Goal: Information Seeking & Learning: Check status

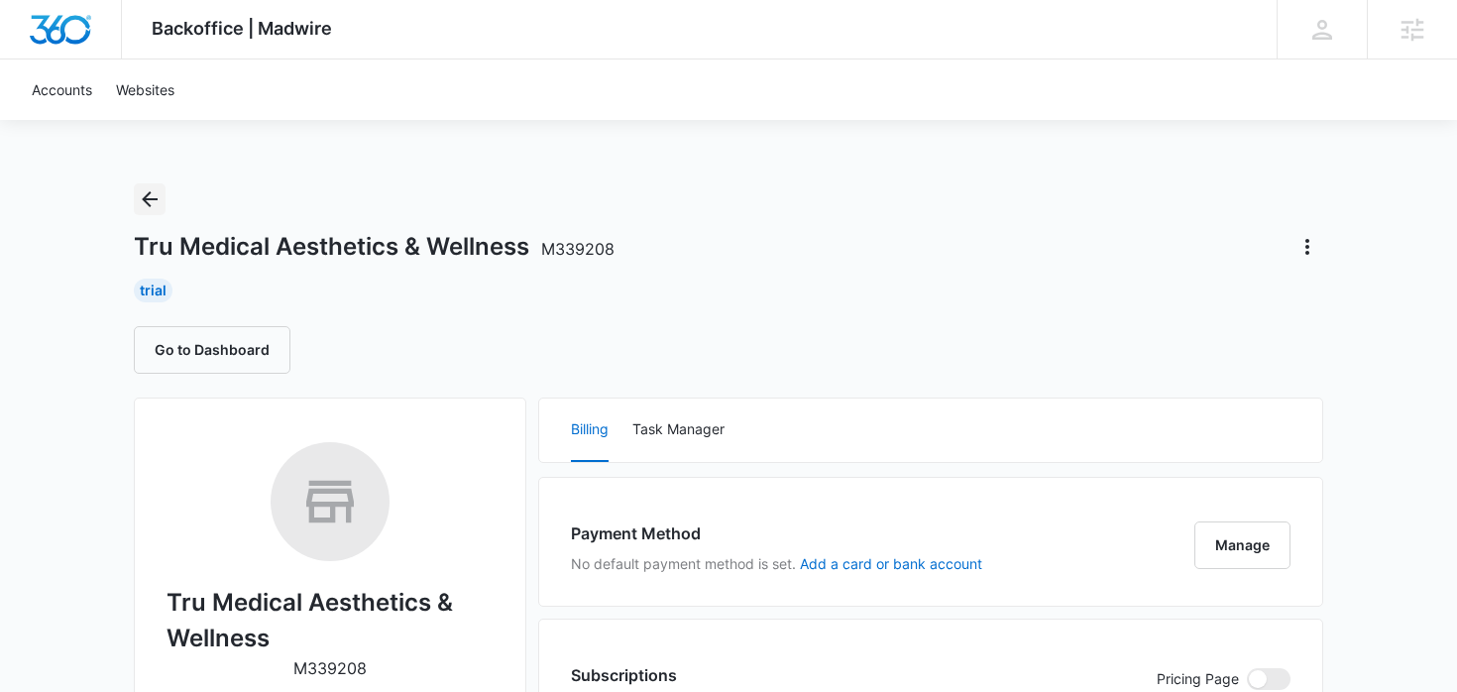
click at [148, 209] on icon "Back" at bounding box center [150, 199] width 24 height 24
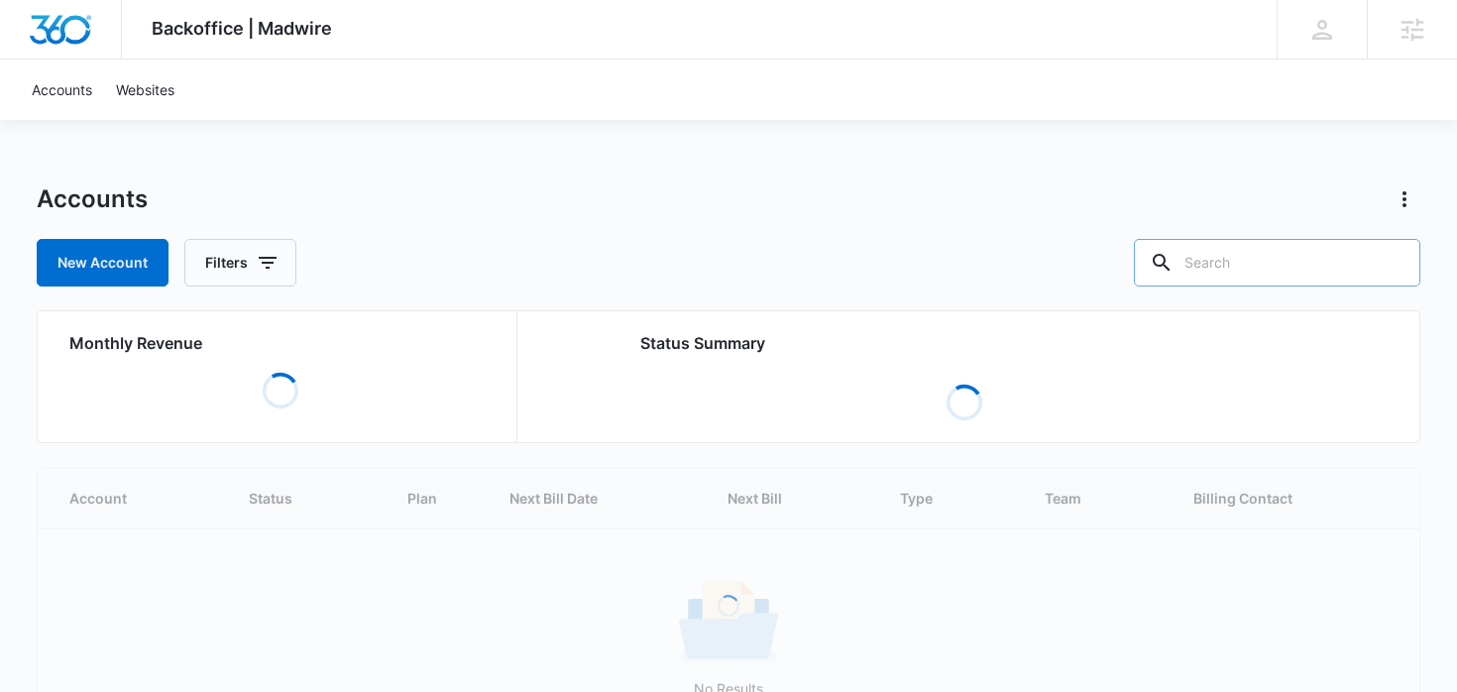
click at [1307, 257] on input "text" at bounding box center [1277, 263] width 286 height 48
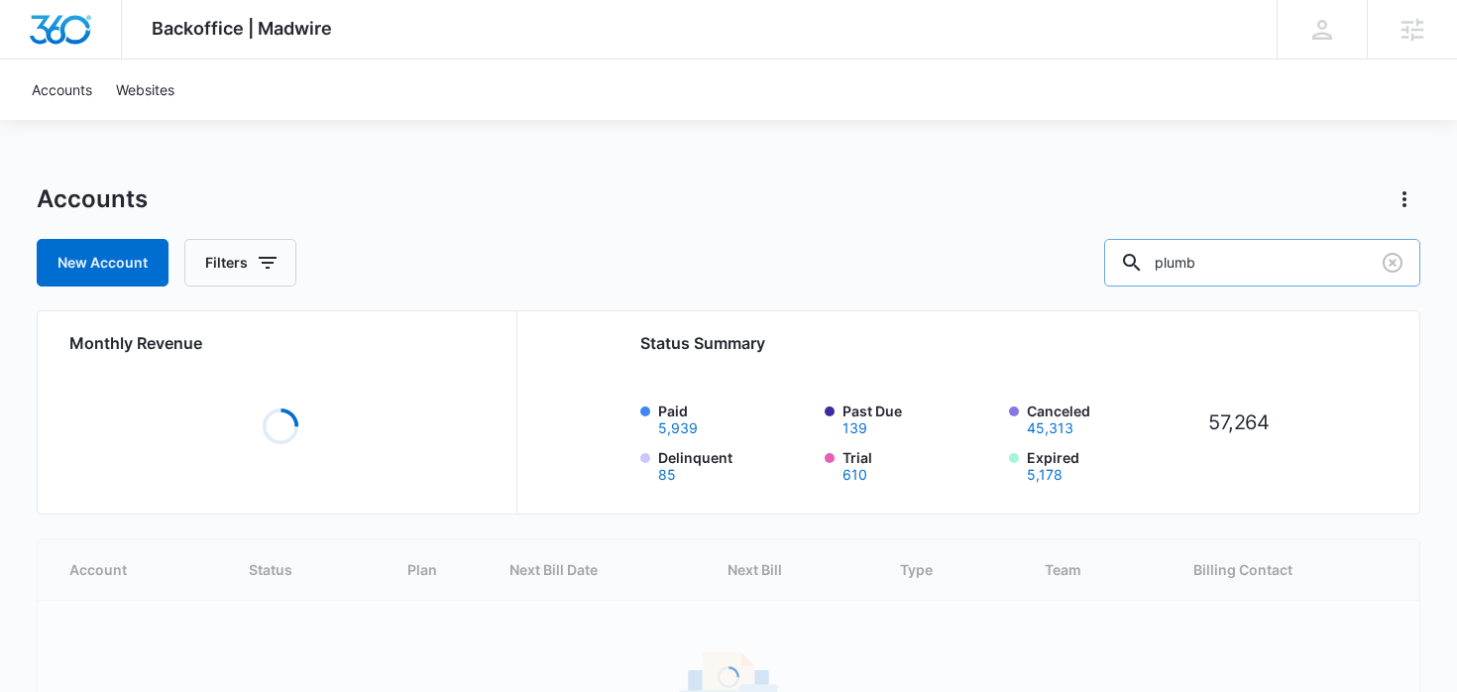
type input "plumb"
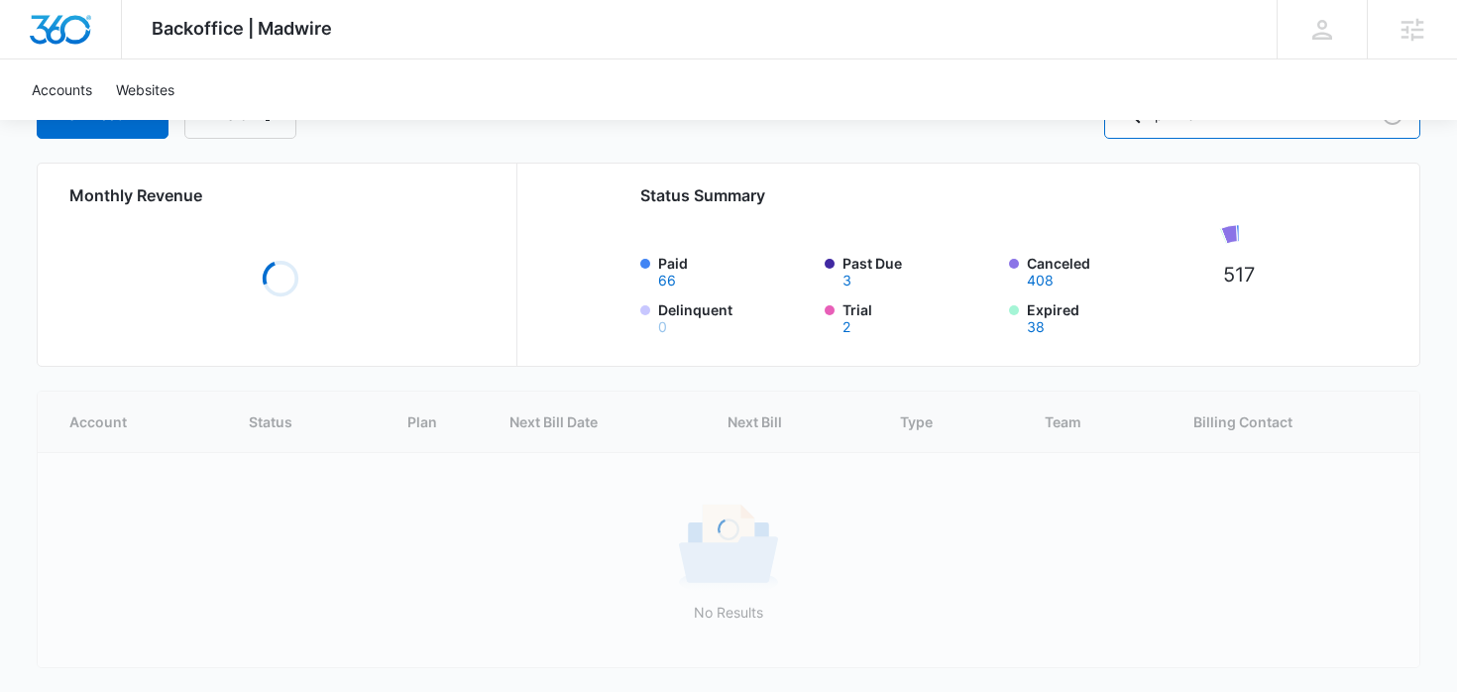
scroll to position [216, 0]
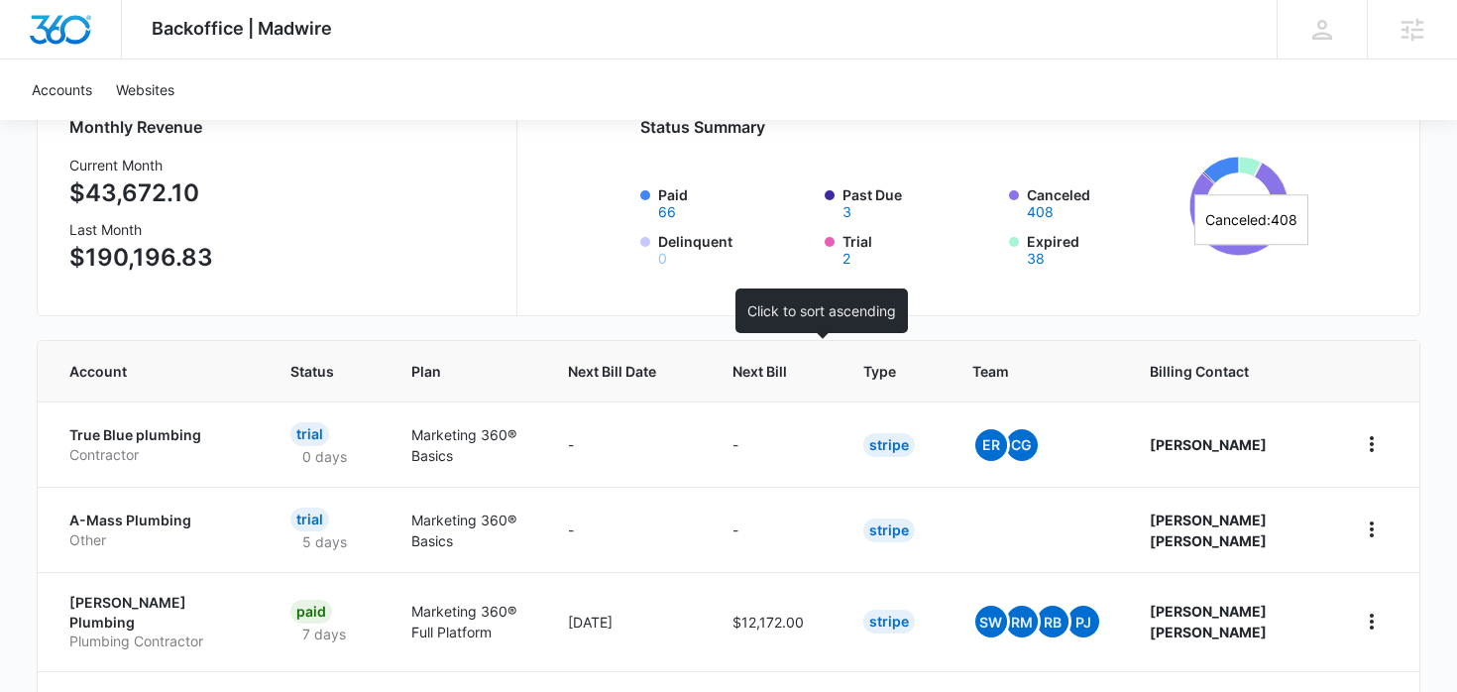
click at [816, 362] on div "Next Bill" at bounding box center [773, 371] width 83 height 21
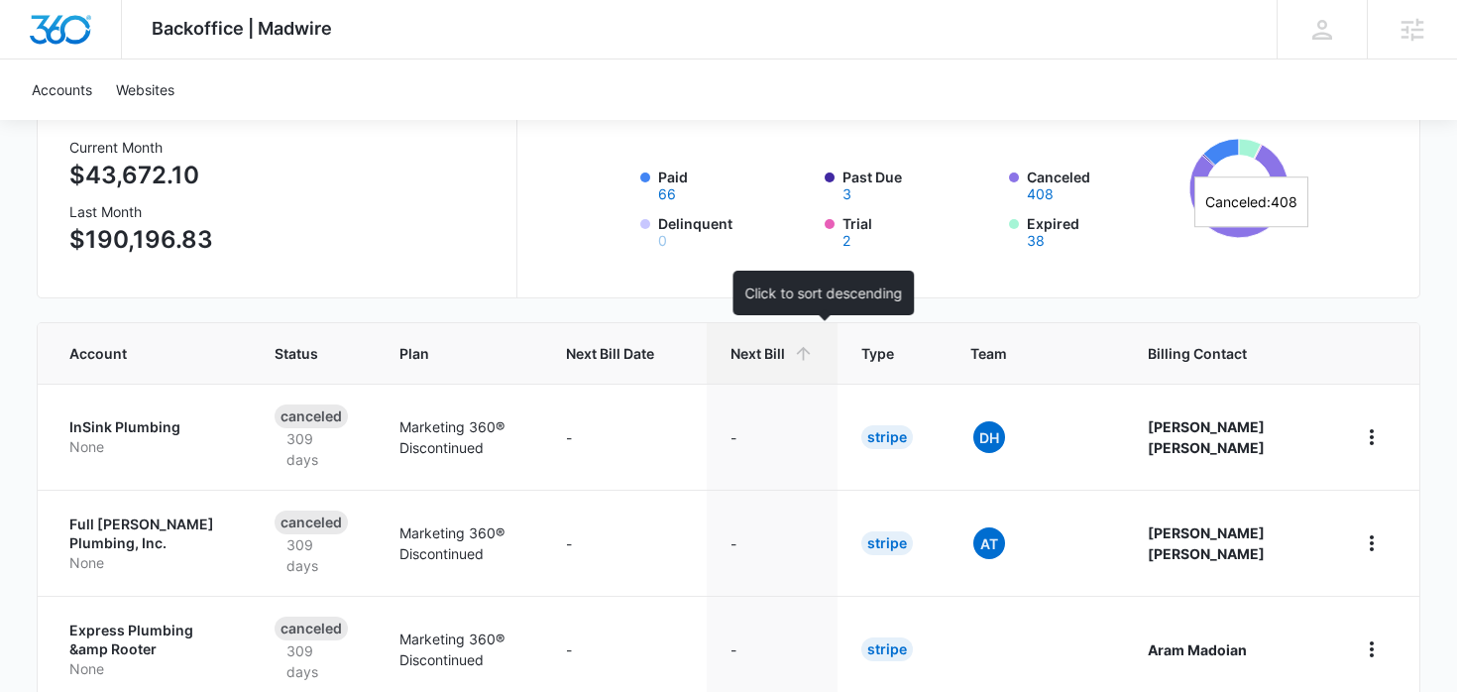
scroll to position [237, 0]
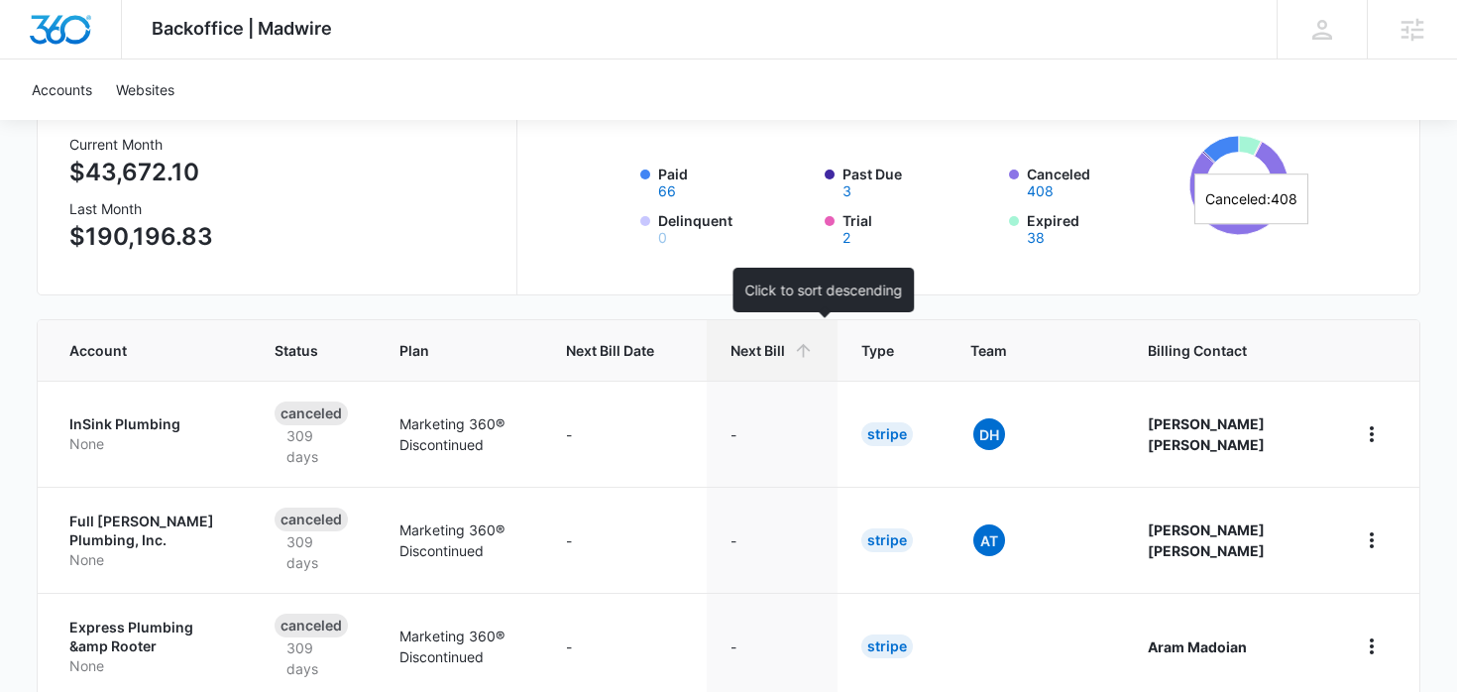
click at [825, 362] on th "Next Bill" at bounding box center [772, 350] width 131 height 60
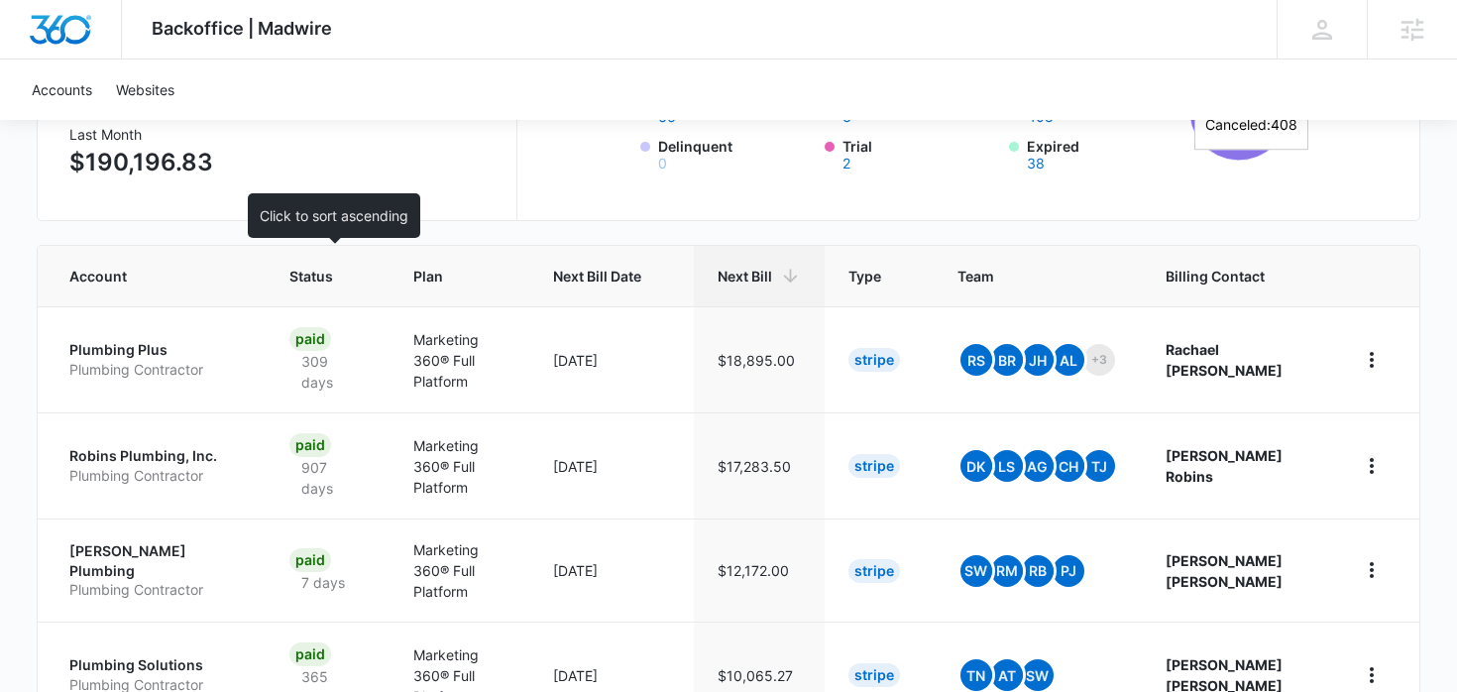
scroll to position [315, 0]
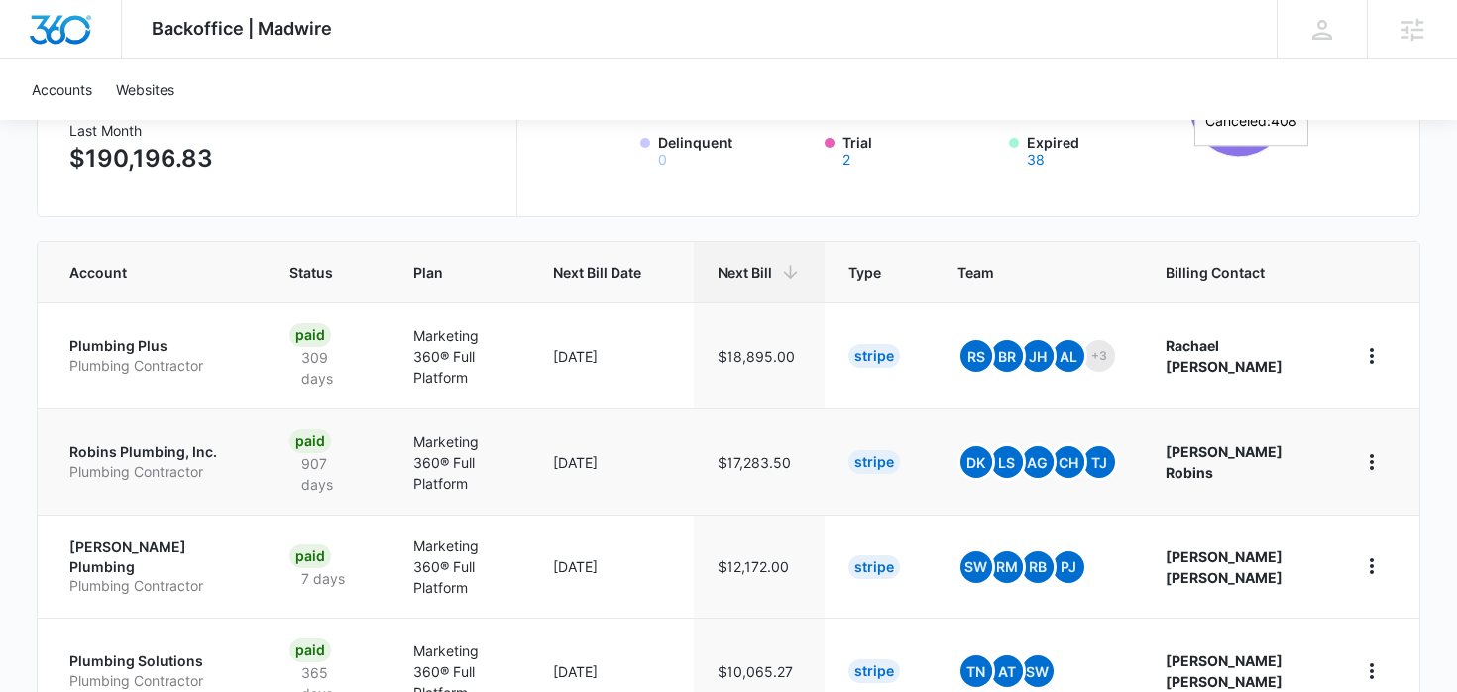
click at [200, 449] on p "Robins Plumbing, Inc." at bounding box center [155, 452] width 172 height 20
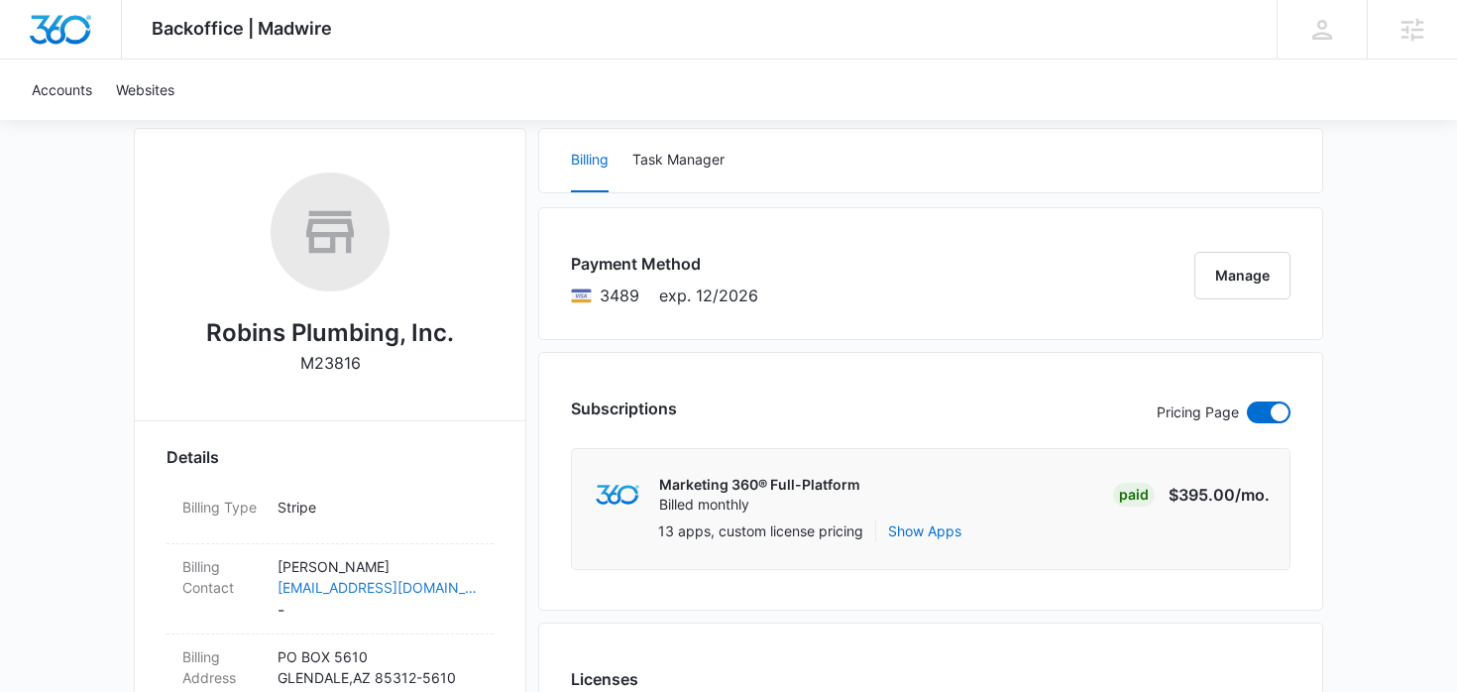
scroll to position [80, 0]
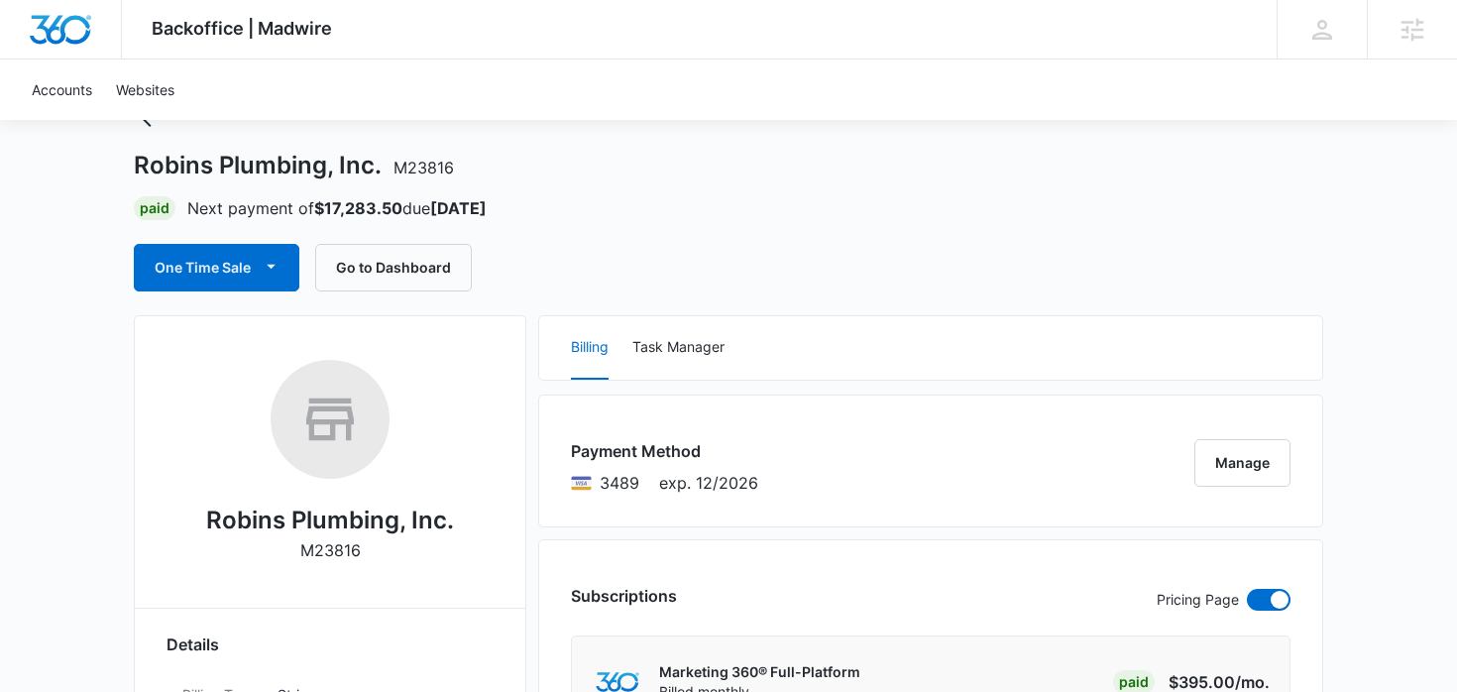
click at [399, 240] on div "Robins Plumbing, Inc. M23816 Paid Next payment of $17,283.50 due Oct 14 One Tim…" at bounding box center [728, 197] width 1189 height 188
click at [397, 265] on button "Go to Dashboard" at bounding box center [393, 268] width 157 height 48
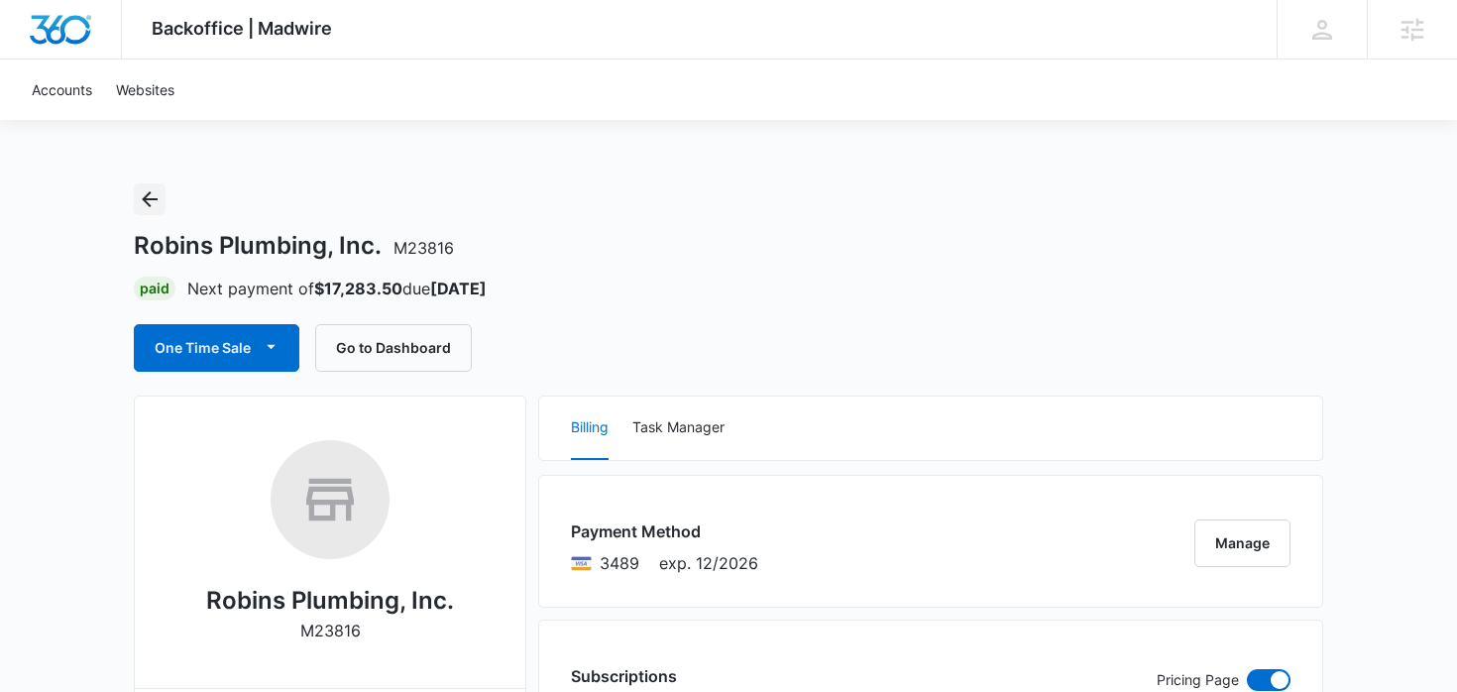
click at [134, 195] on button "Back" at bounding box center [150, 199] width 32 height 32
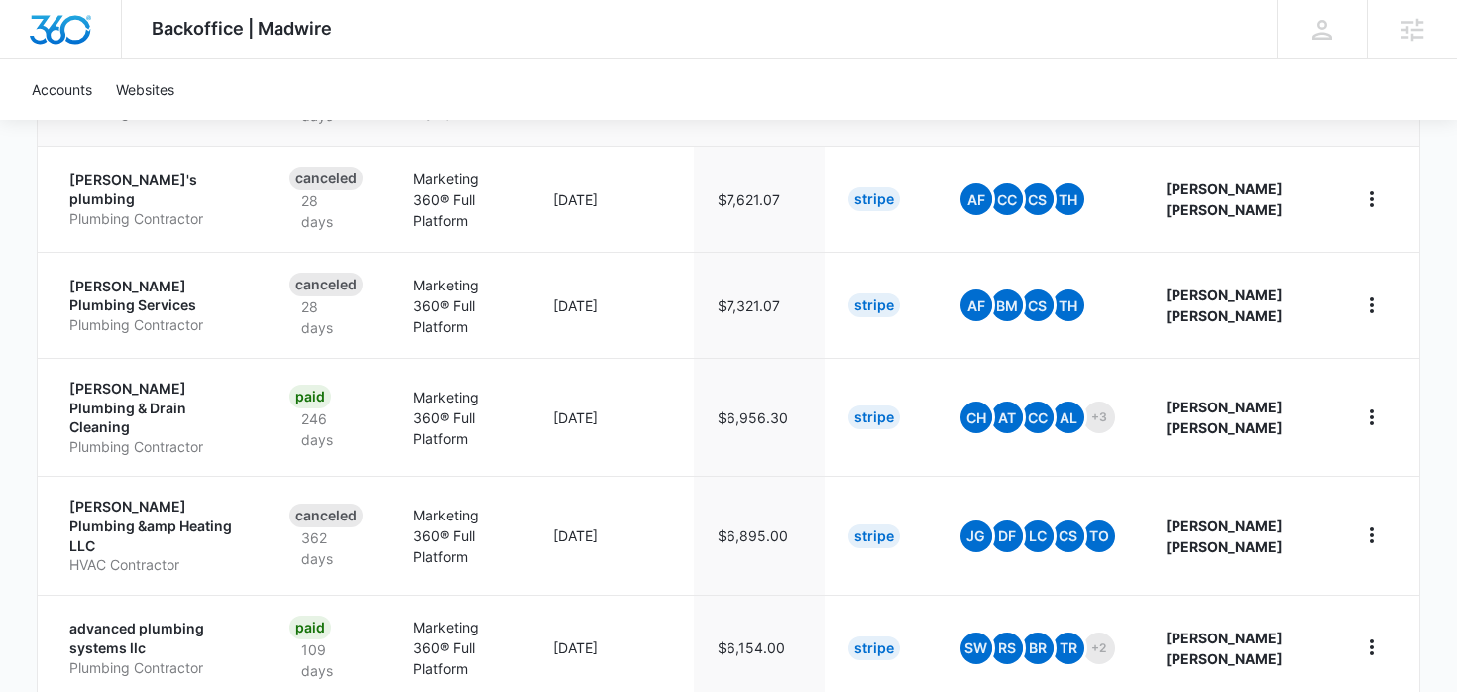
scroll to position [1000, 0]
click at [164, 378] on p "Eason Plumbing & Drain Cleaning" at bounding box center [155, 407] width 172 height 58
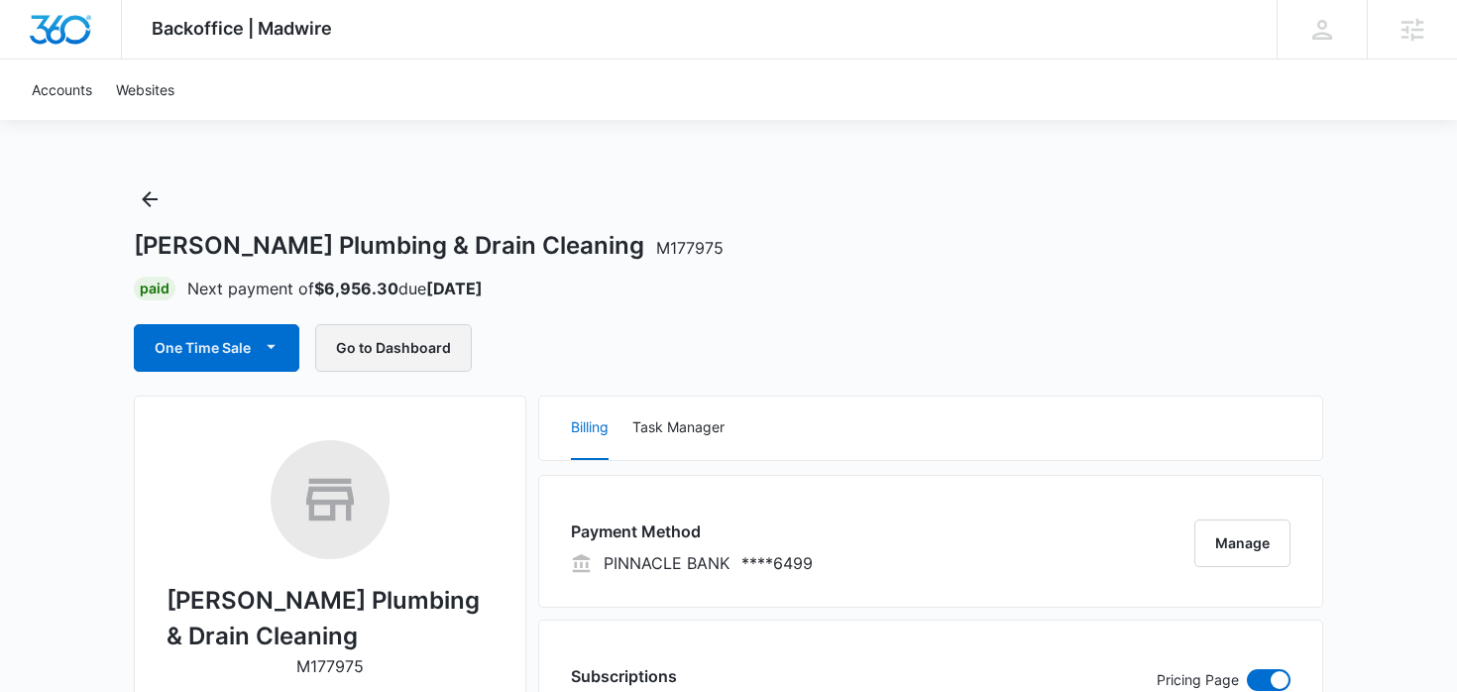
click at [454, 364] on button "Go to Dashboard" at bounding box center [393, 348] width 157 height 48
click at [145, 202] on icon "Back" at bounding box center [150, 199] width 24 height 24
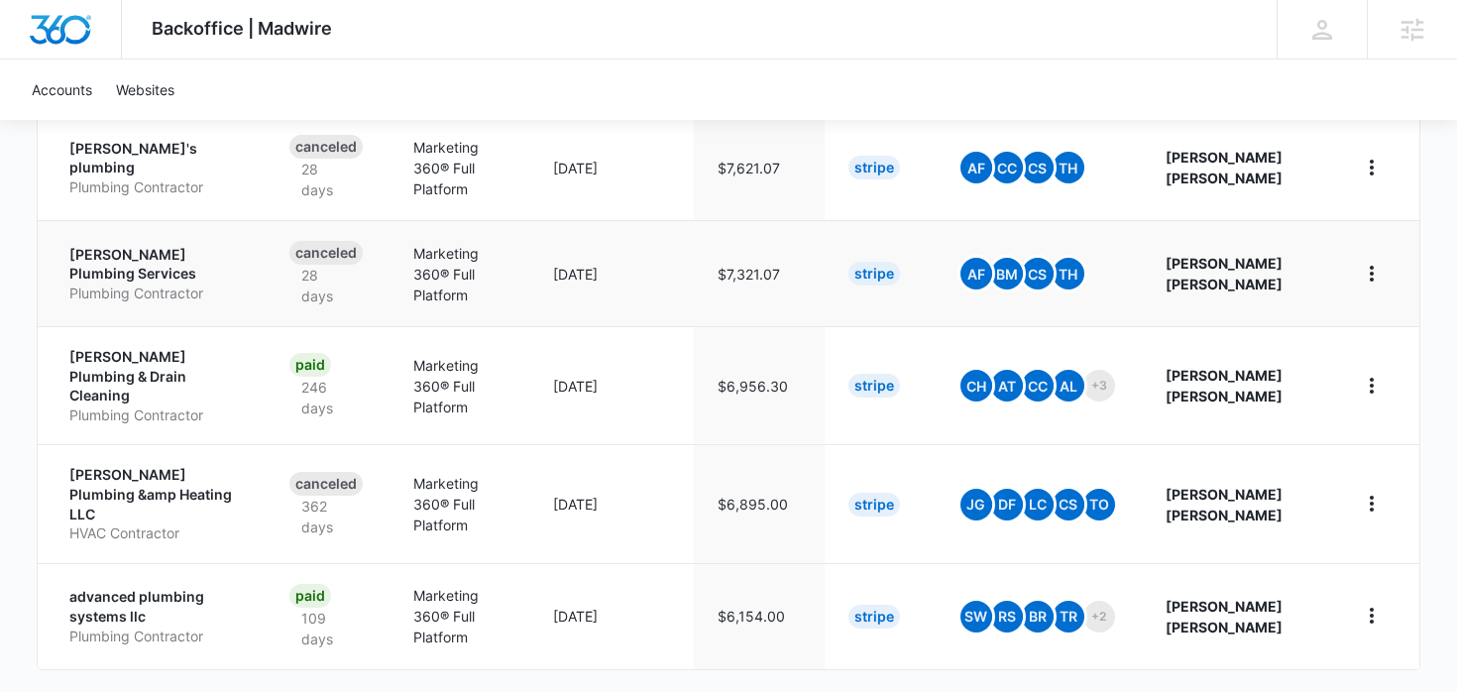
scroll to position [1048, 0]
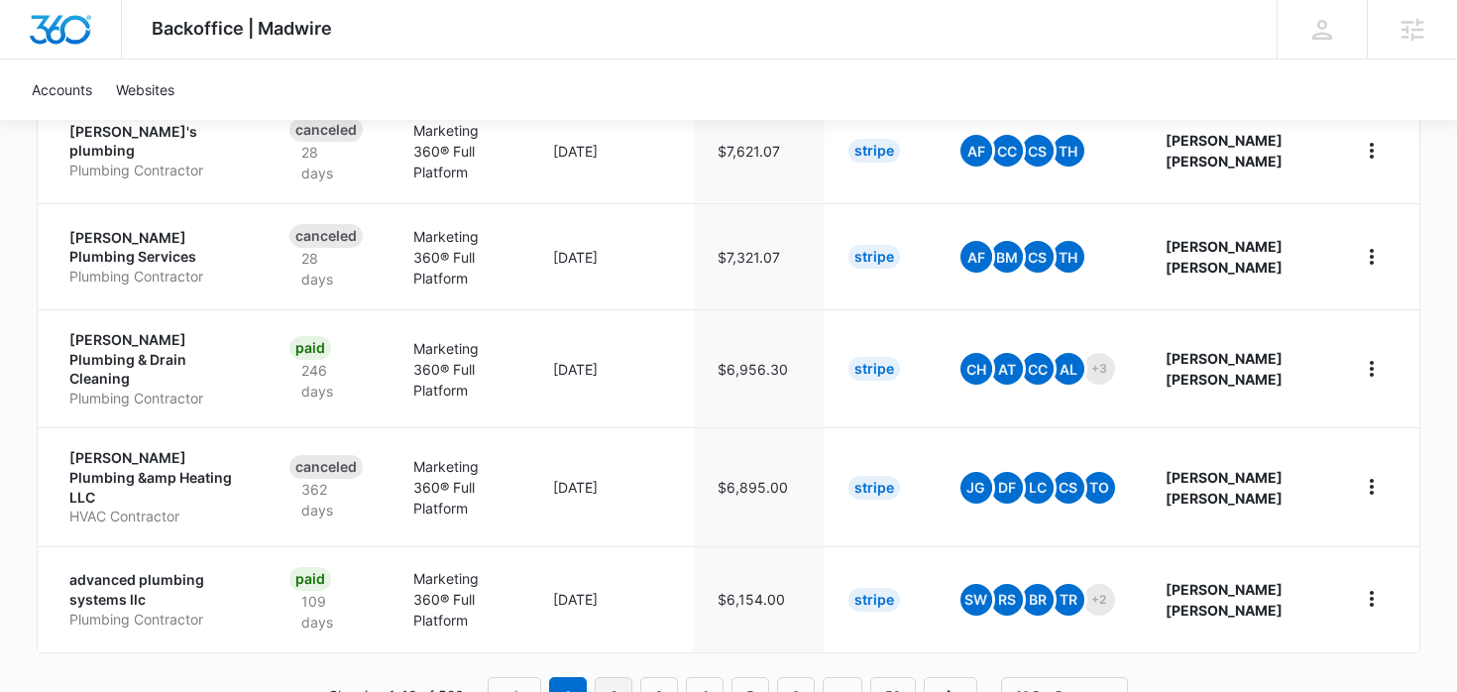
click at [614, 677] on link "2" at bounding box center [614, 696] width 38 height 38
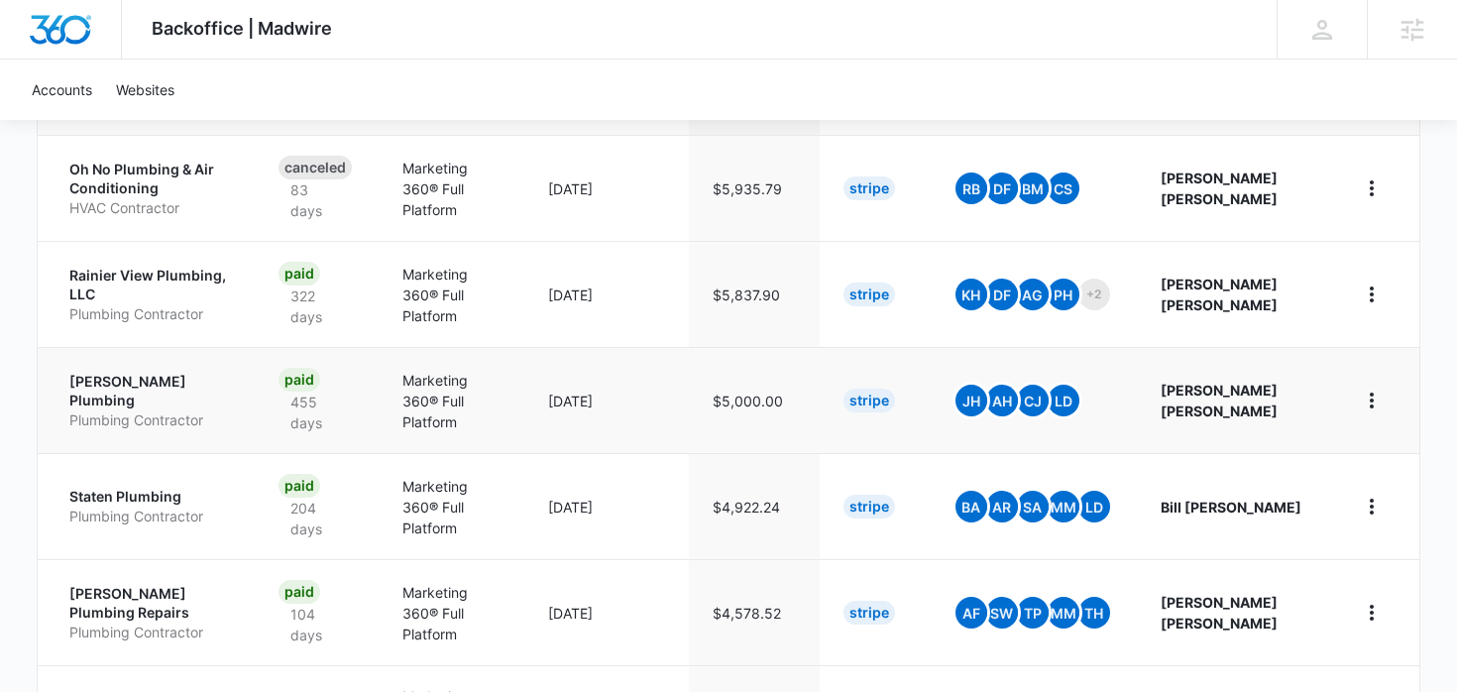
scroll to position [484, 0]
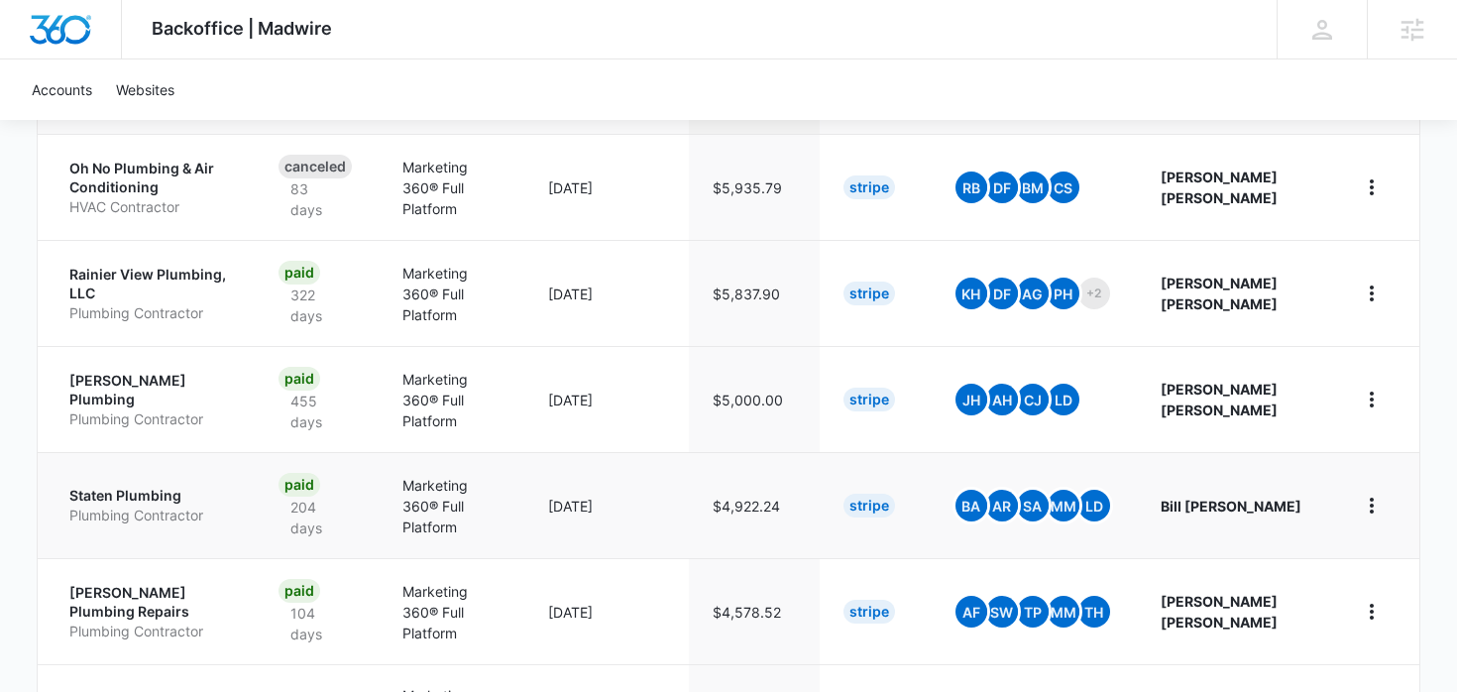
click at [152, 492] on p "Staten Plumbing" at bounding box center [150, 496] width 162 height 20
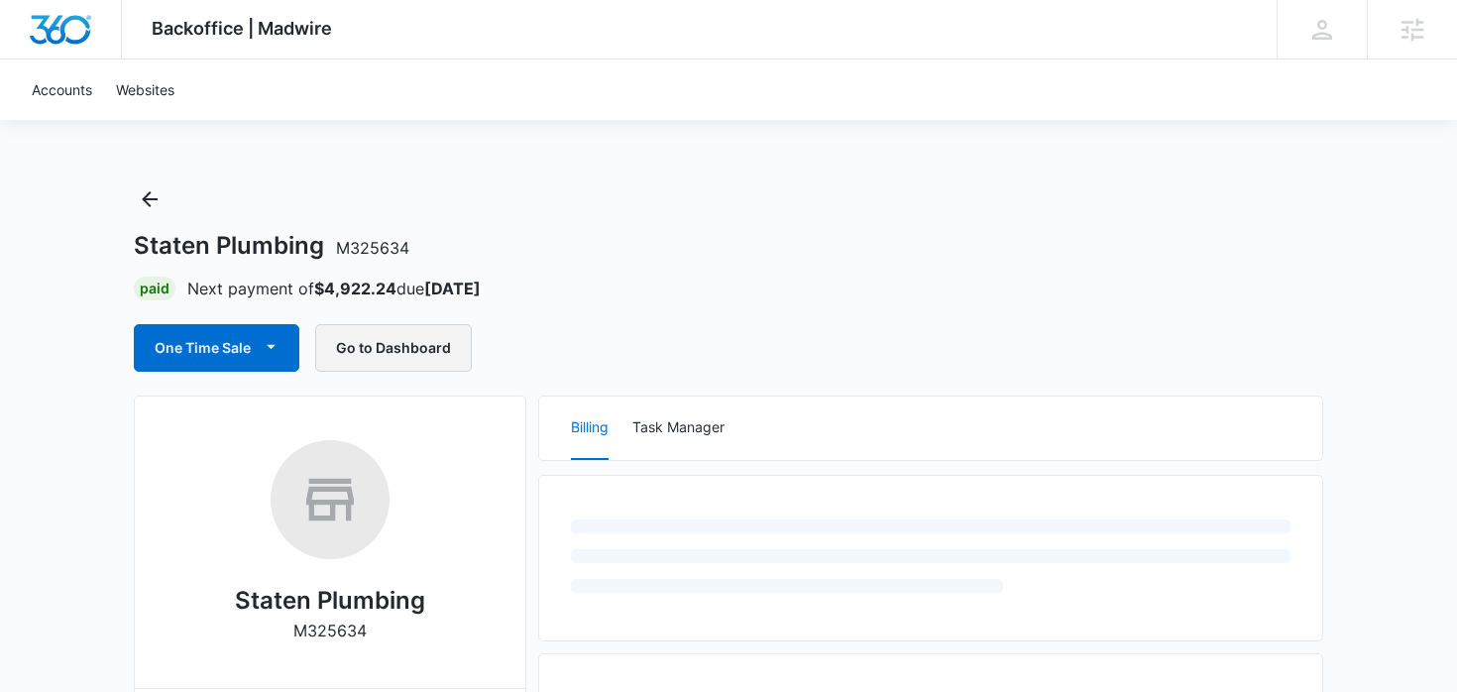
click at [417, 358] on button "Go to Dashboard" at bounding box center [393, 348] width 157 height 48
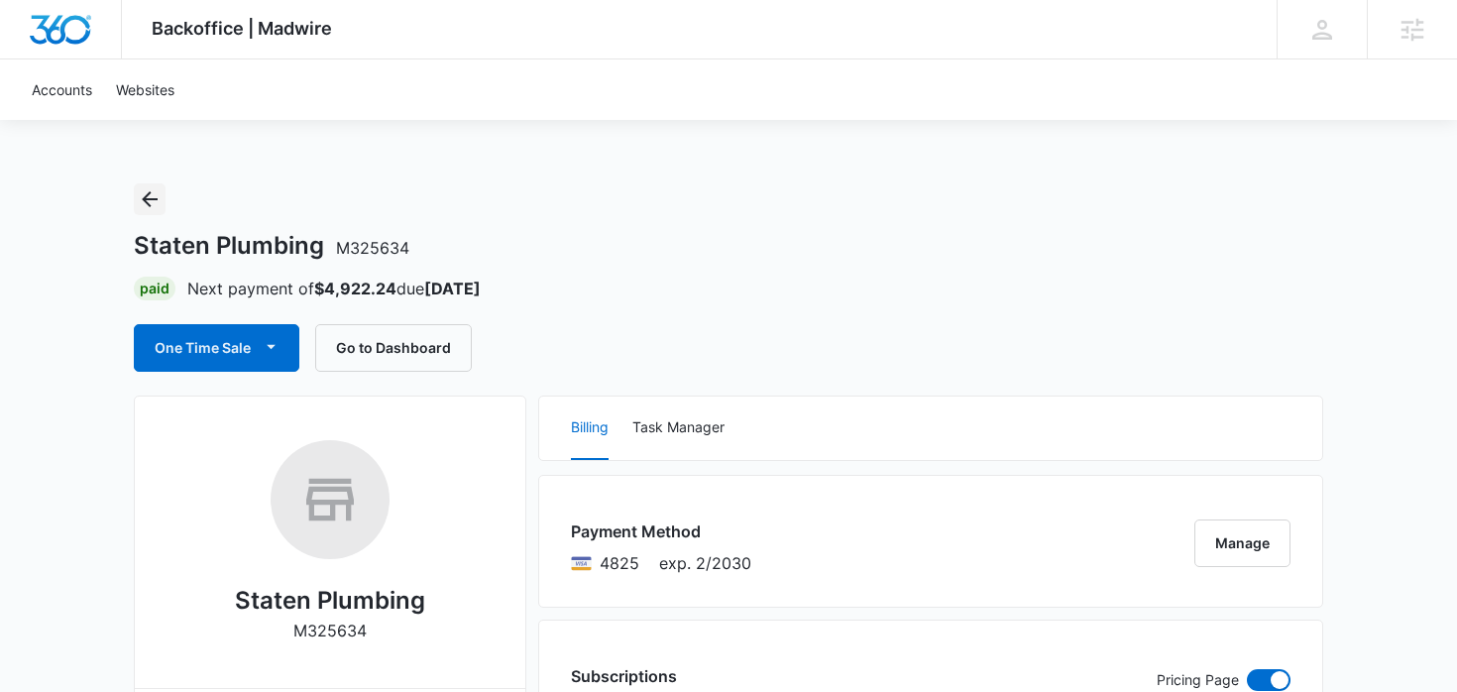
click at [158, 194] on icon "Back" at bounding box center [150, 199] width 24 height 24
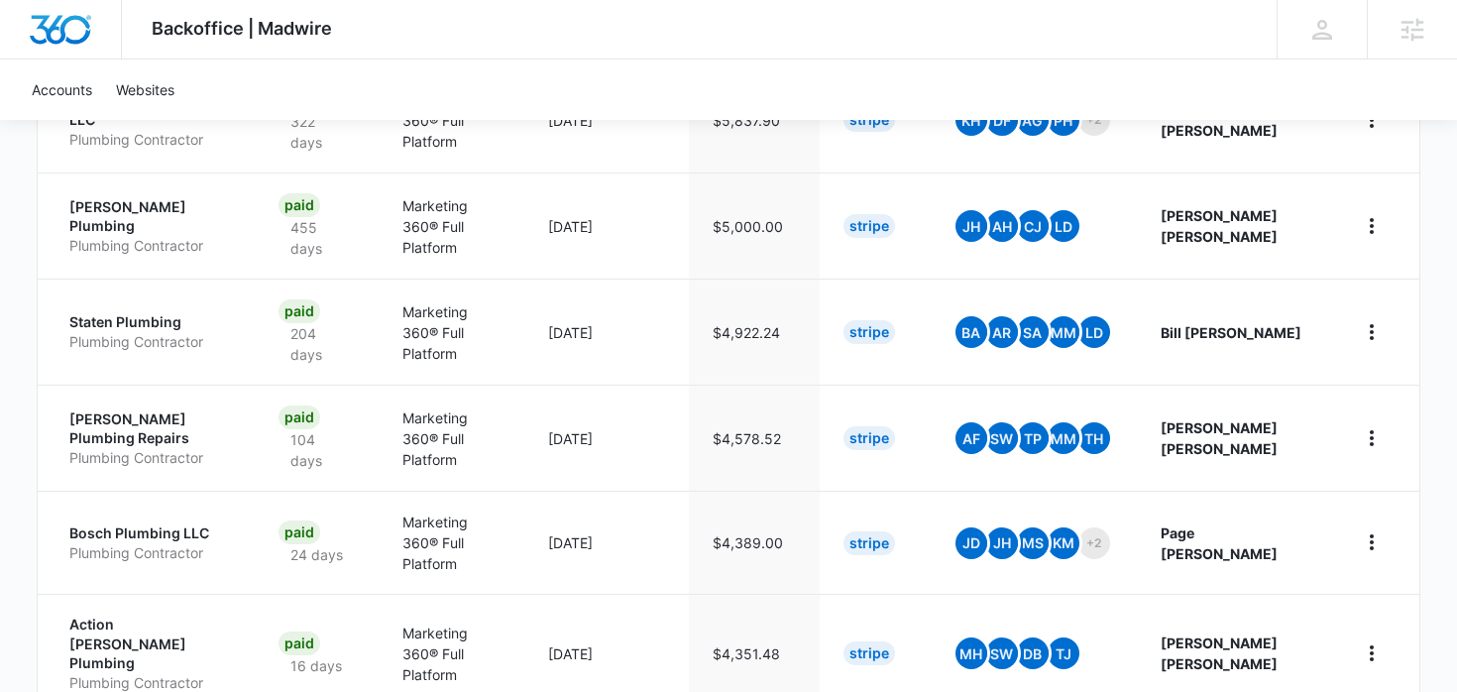
scroll to position [660, 0]
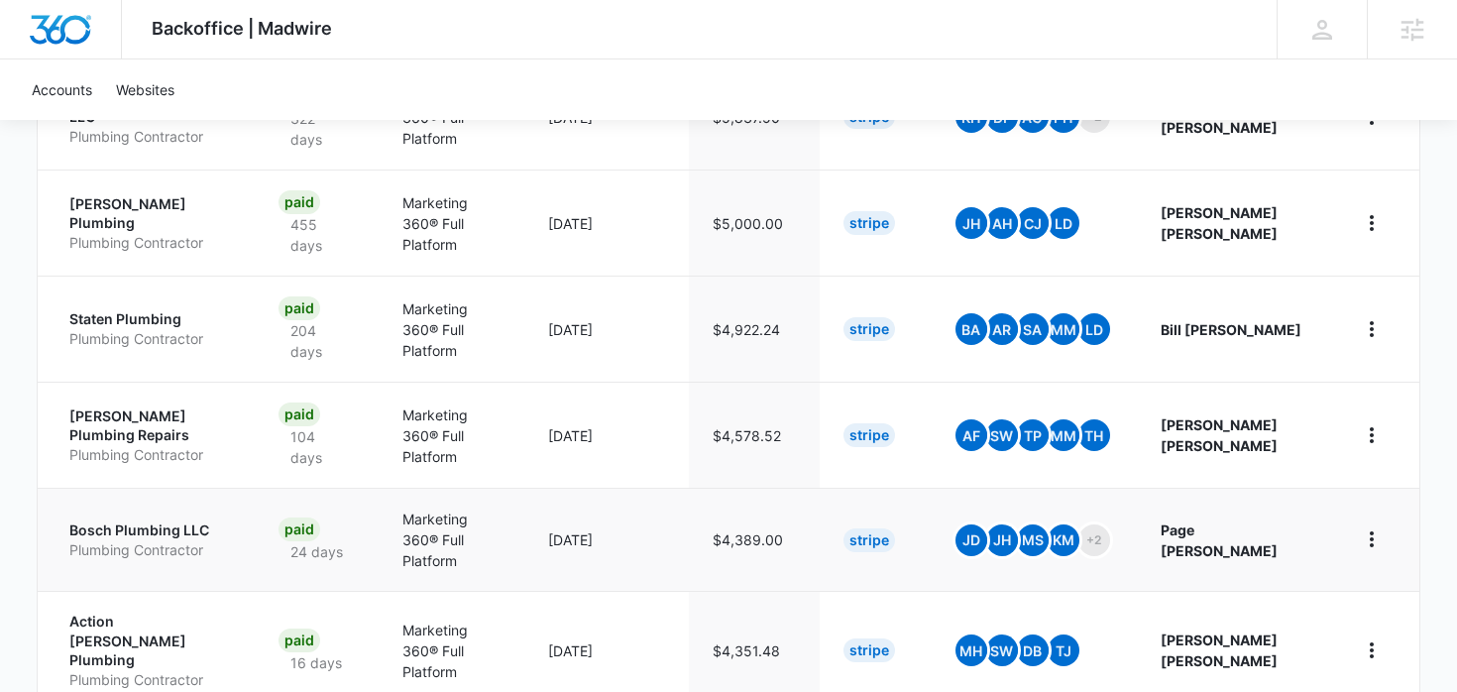
click at [174, 520] on p "Bosch Plumbing LLC" at bounding box center [150, 530] width 162 height 20
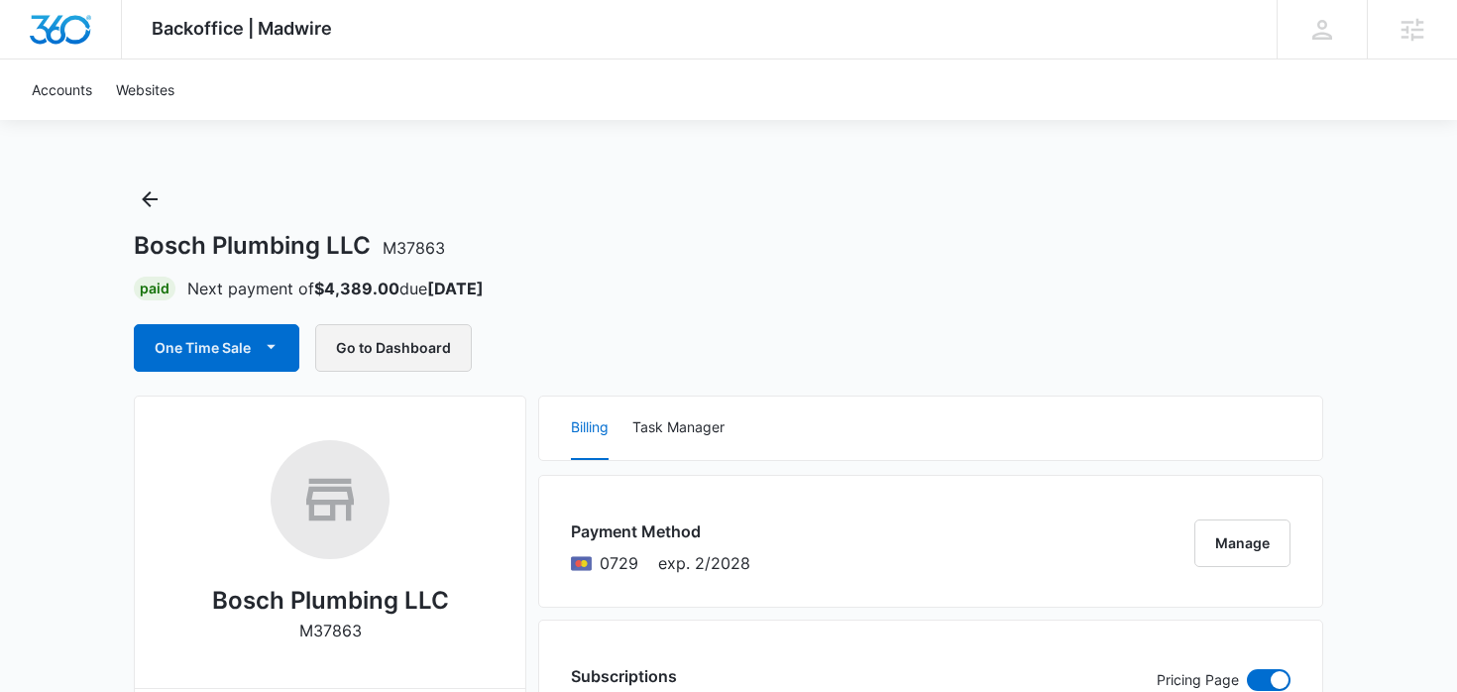
click at [446, 358] on button "Go to Dashboard" at bounding box center [393, 348] width 157 height 48
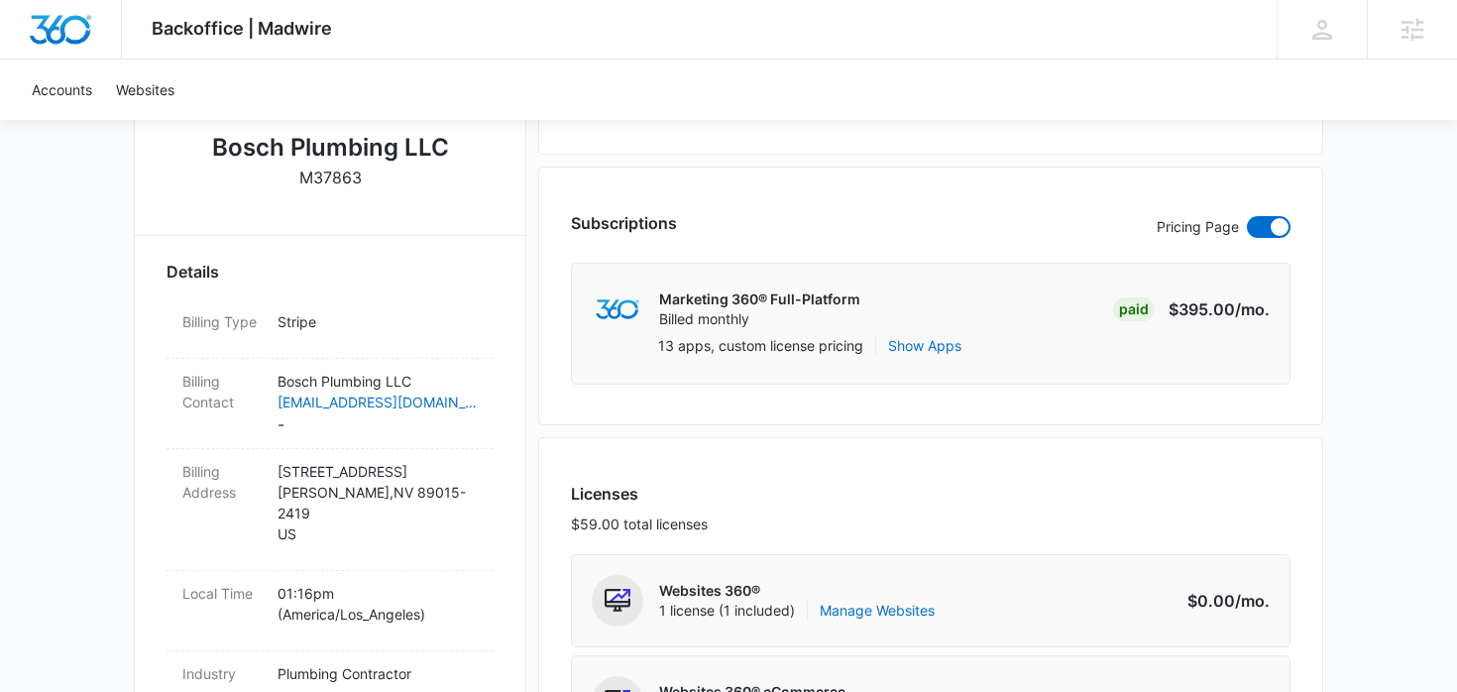
scroll to position [436, 0]
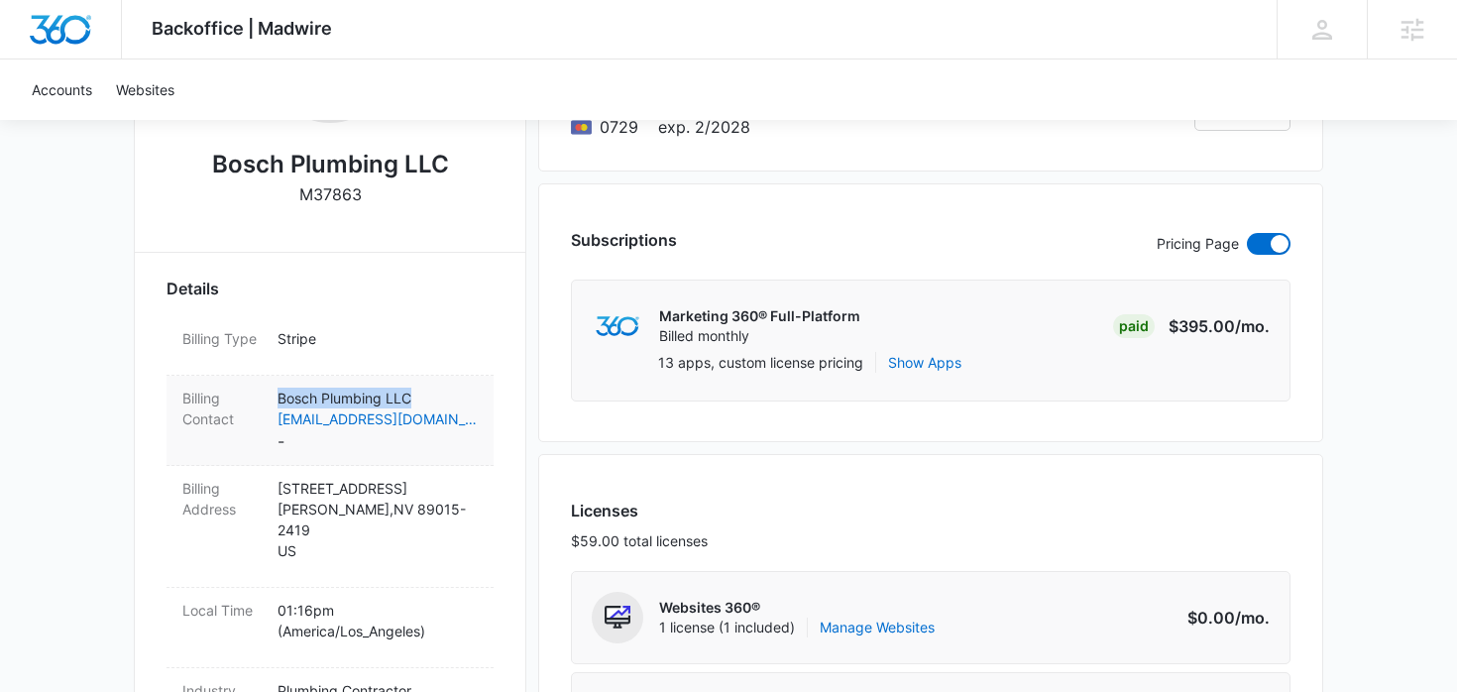
drag, startPoint x: 274, startPoint y: 392, endPoint x: 434, endPoint y: 391, distance: 160.6
click at [434, 391] on div "Billing Contact Bosch Plumbing LLC boschplumbingllc@gmail.com -" at bounding box center [330, 421] width 327 height 90
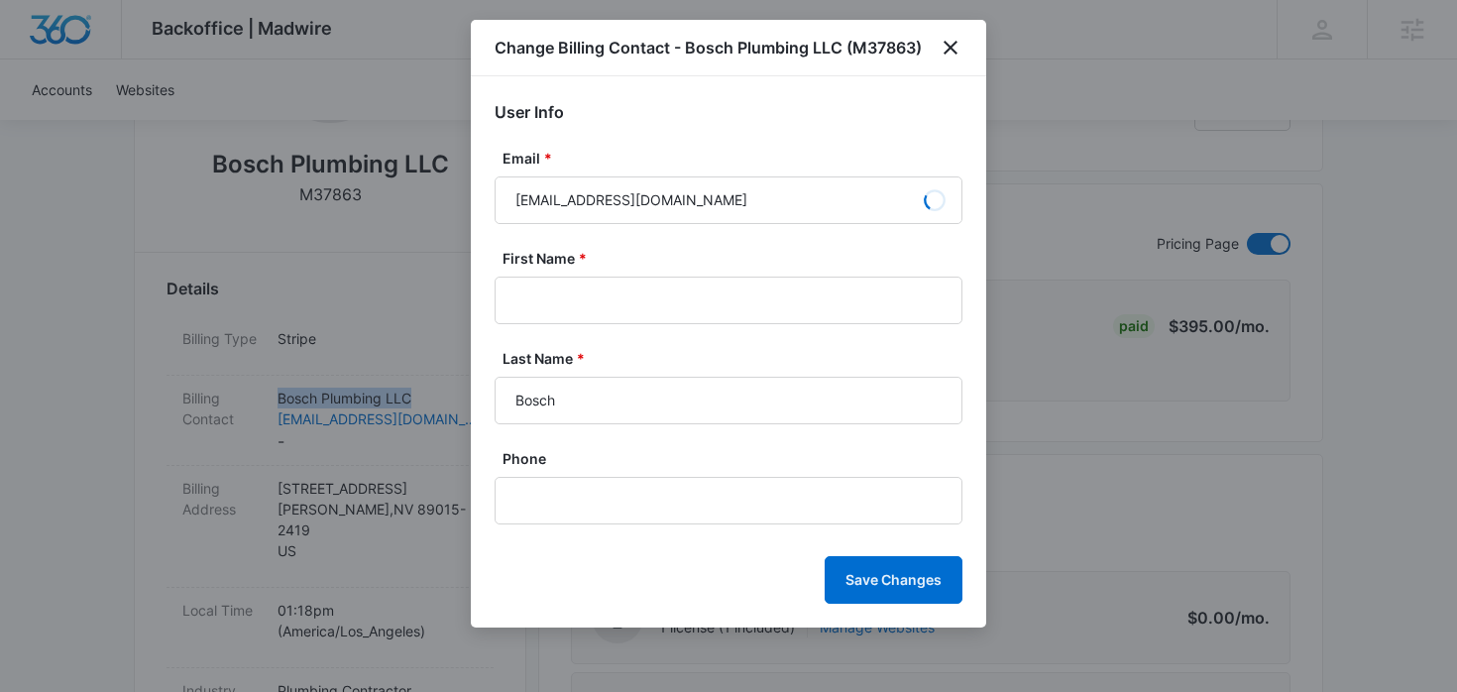
copy p "Bosch Plumbing LLC"
type input "Page"
type input "Reininger"
click at [955, 54] on icon "close" at bounding box center [951, 48] width 14 height 14
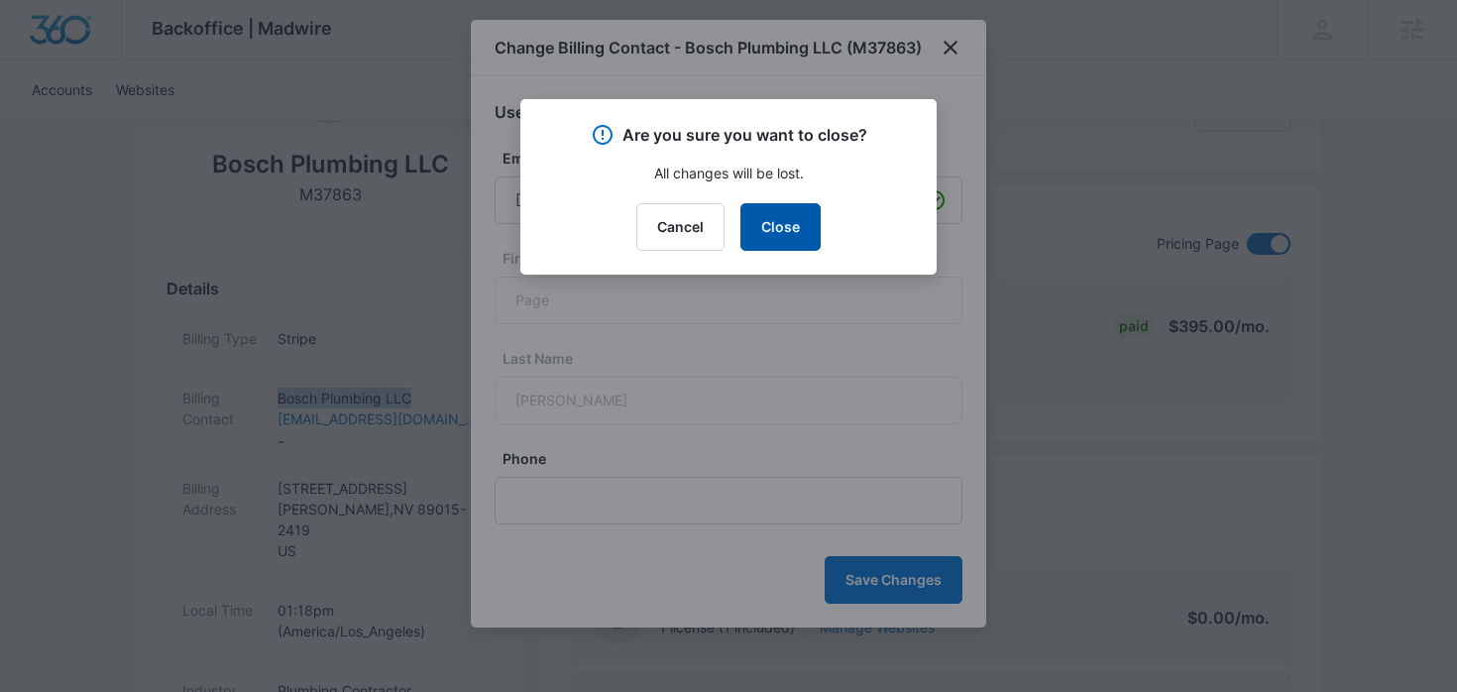
click at [798, 222] on button "Close" at bounding box center [780, 227] width 80 height 48
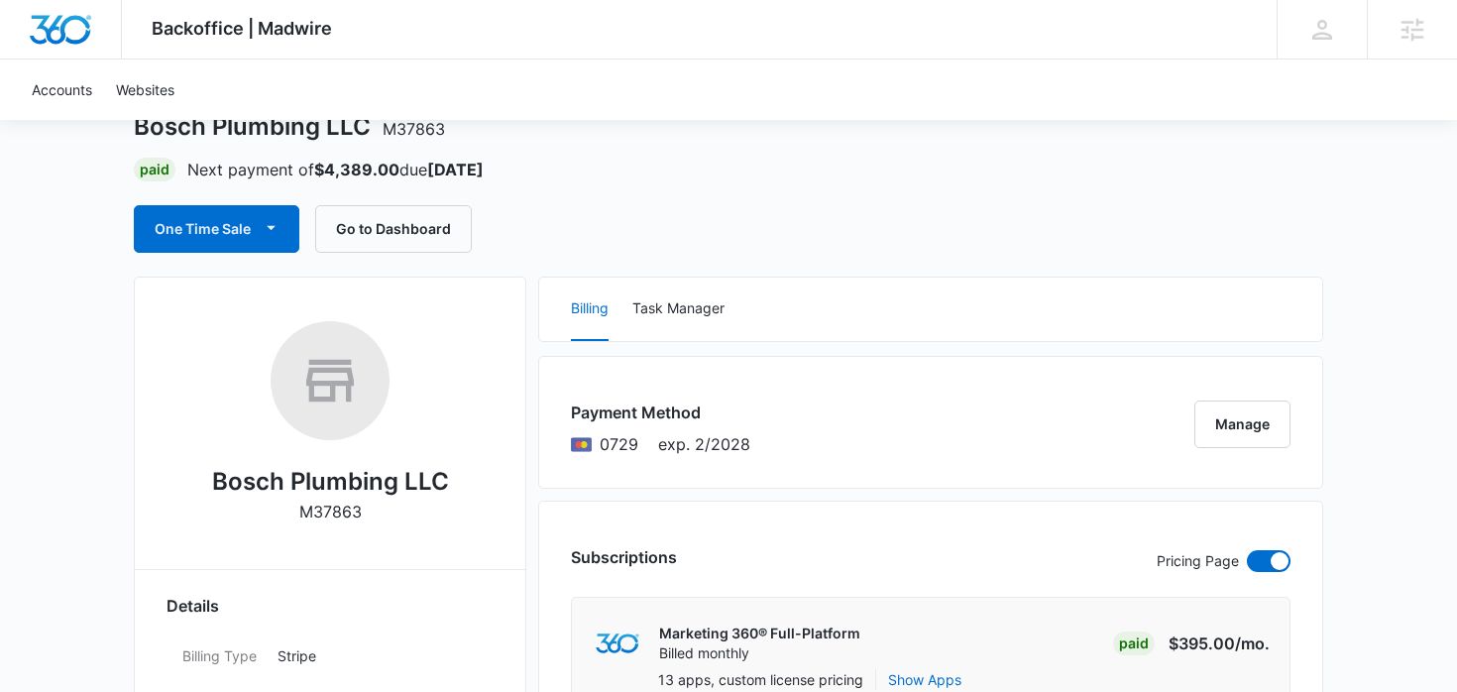
scroll to position [0, 0]
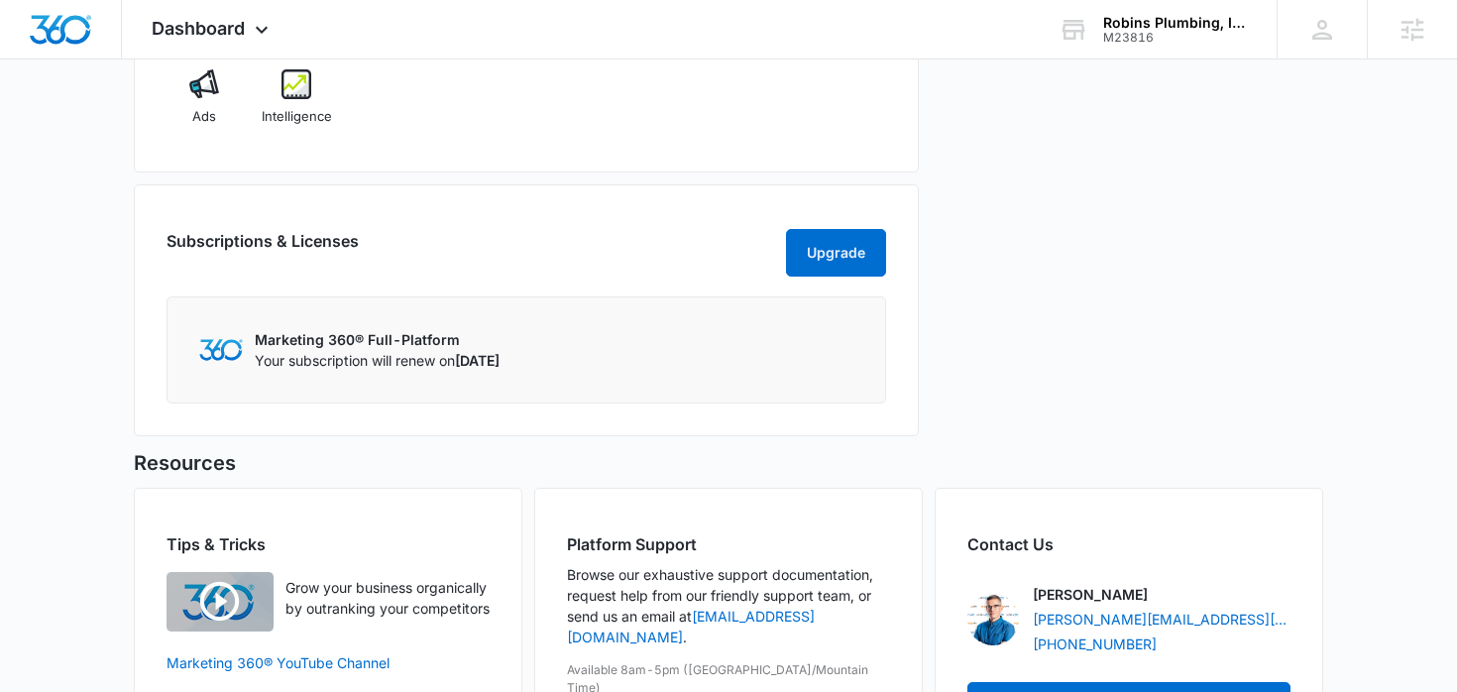
scroll to position [871, 0]
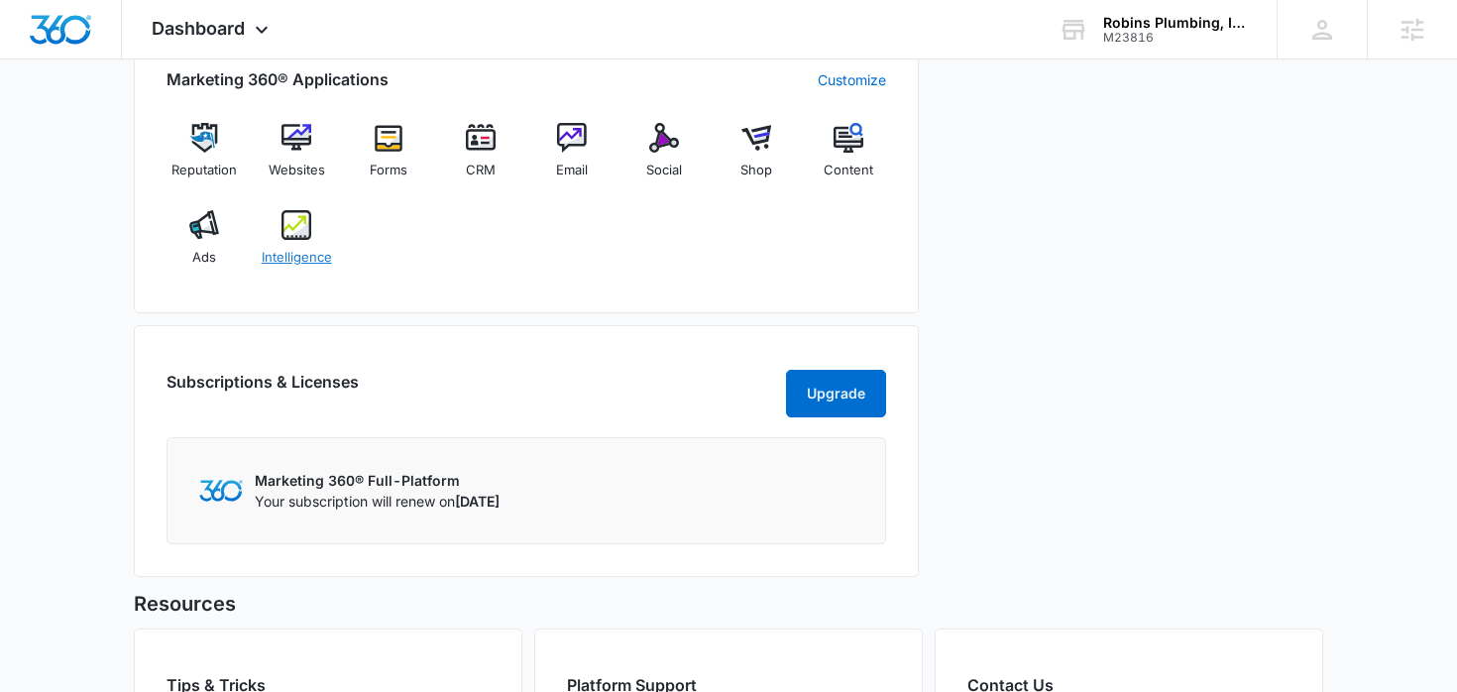
click at [321, 252] on span "Intelligence" at bounding box center [297, 258] width 70 height 20
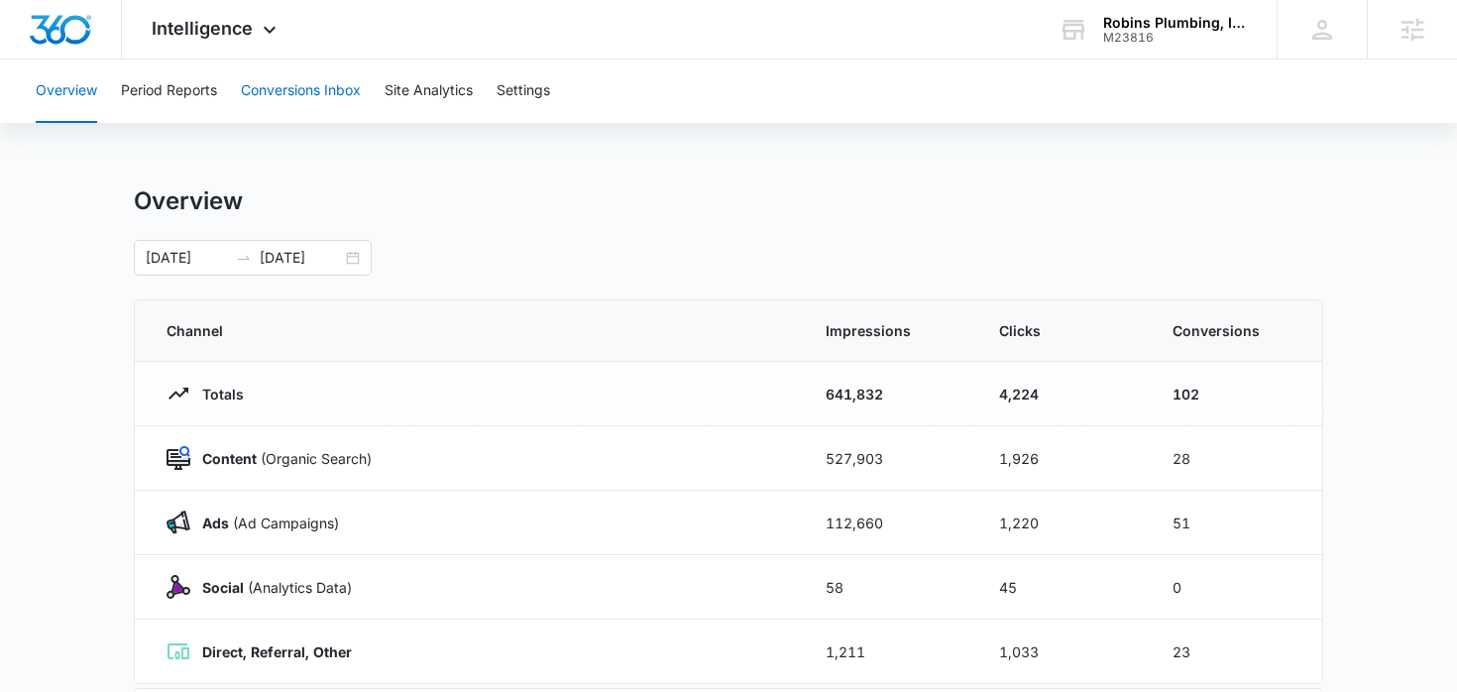
click at [329, 80] on button "Conversions Inbox" at bounding box center [301, 90] width 120 height 63
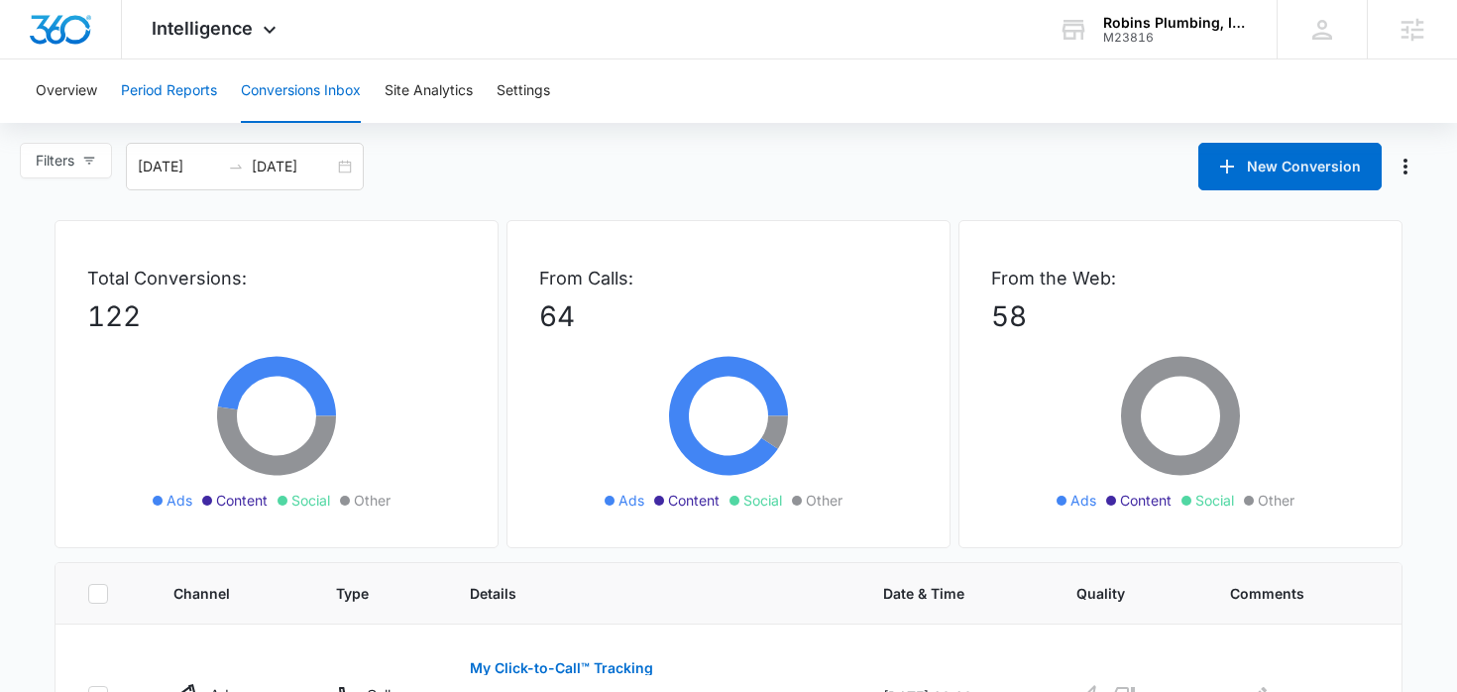
click at [148, 104] on button "Period Reports" at bounding box center [169, 90] width 96 height 63
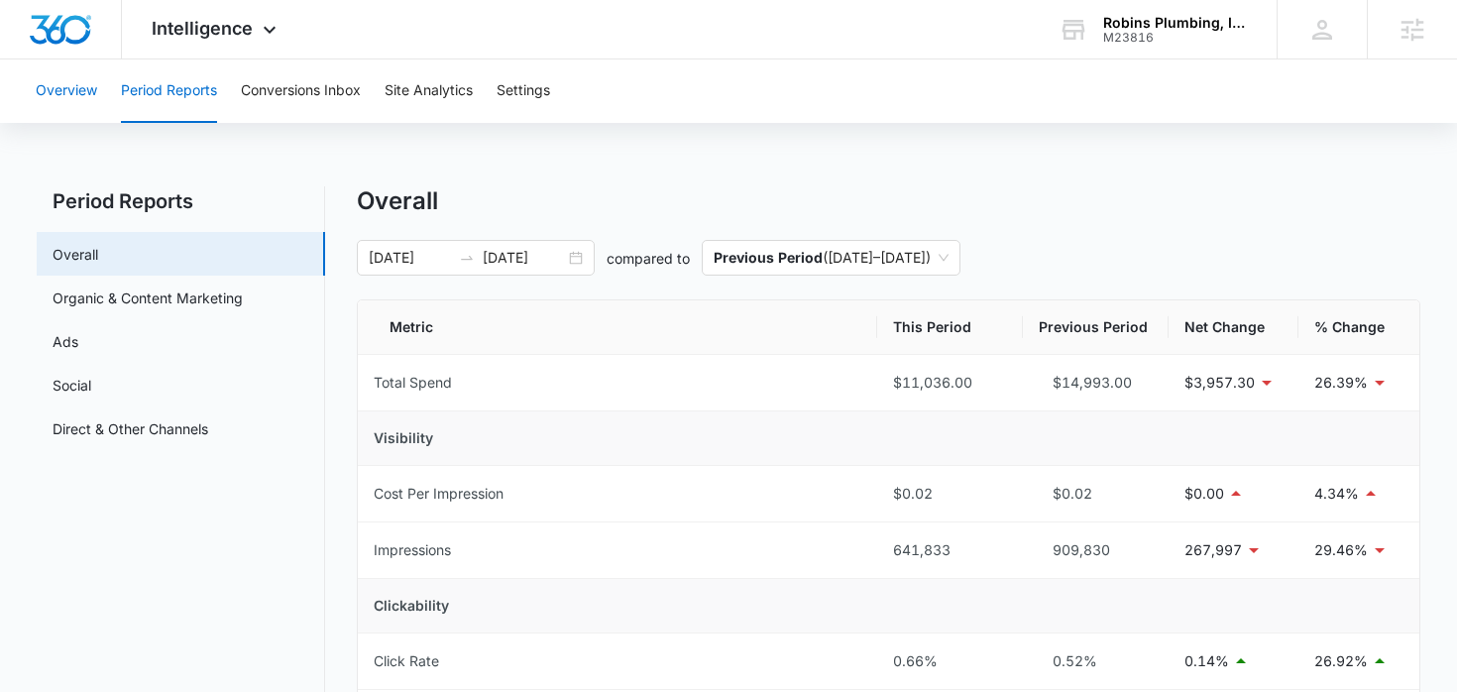
click at [76, 91] on button "Overview" at bounding box center [66, 90] width 61 height 63
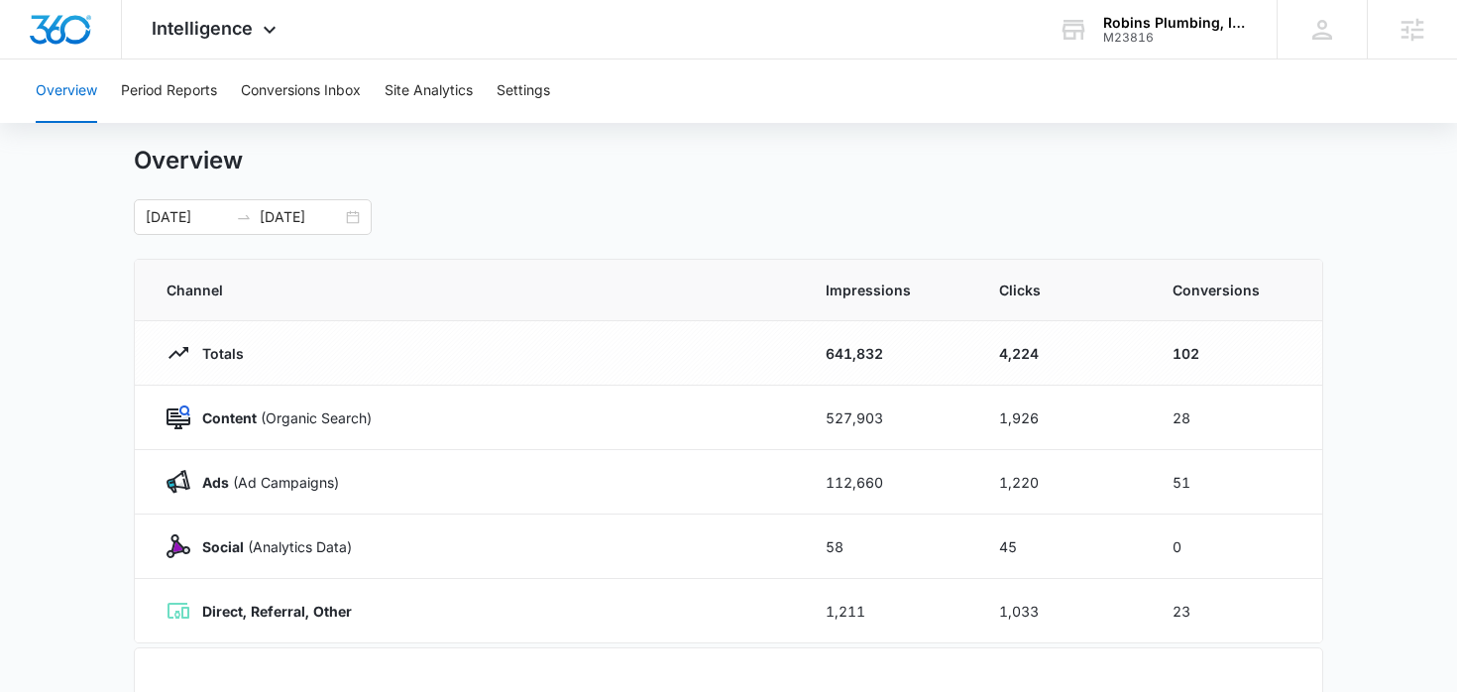
scroll to position [48, 0]
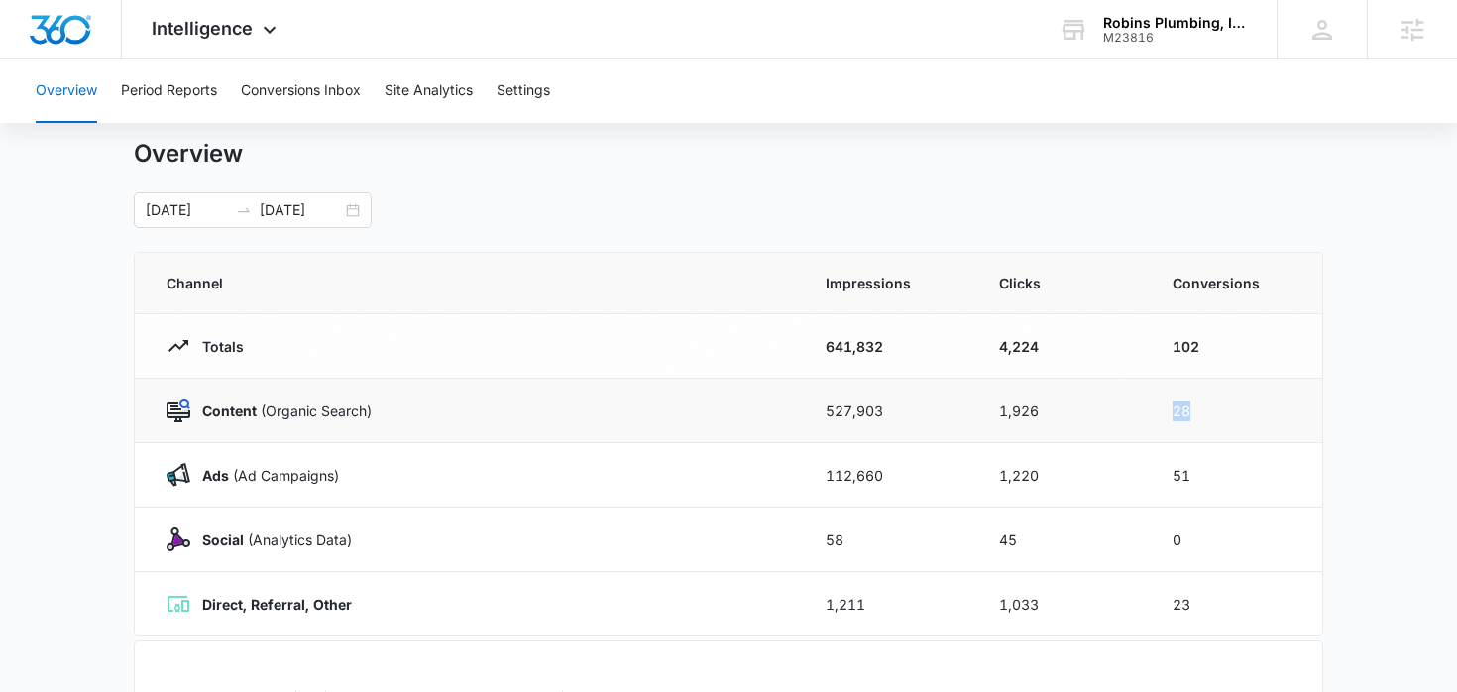
drag, startPoint x: 1166, startPoint y: 412, endPoint x: 1201, endPoint y: 412, distance: 35.7
click at [1201, 412] on td "28" at bounding box center [1235, 411] width 173 height 64
drag, startPoint x: 1171, startPoint y: 471, endPoint x: 1204, endPoint y: 471, distance: 33.7
click at [1204, 471] on td "51" at bounding box center [1235, 475] width 173 height 64
drag, startPoint x: 1169, startPoint y: 603, endPoint x: 1188, endPoint y: 603, distance: 19.8
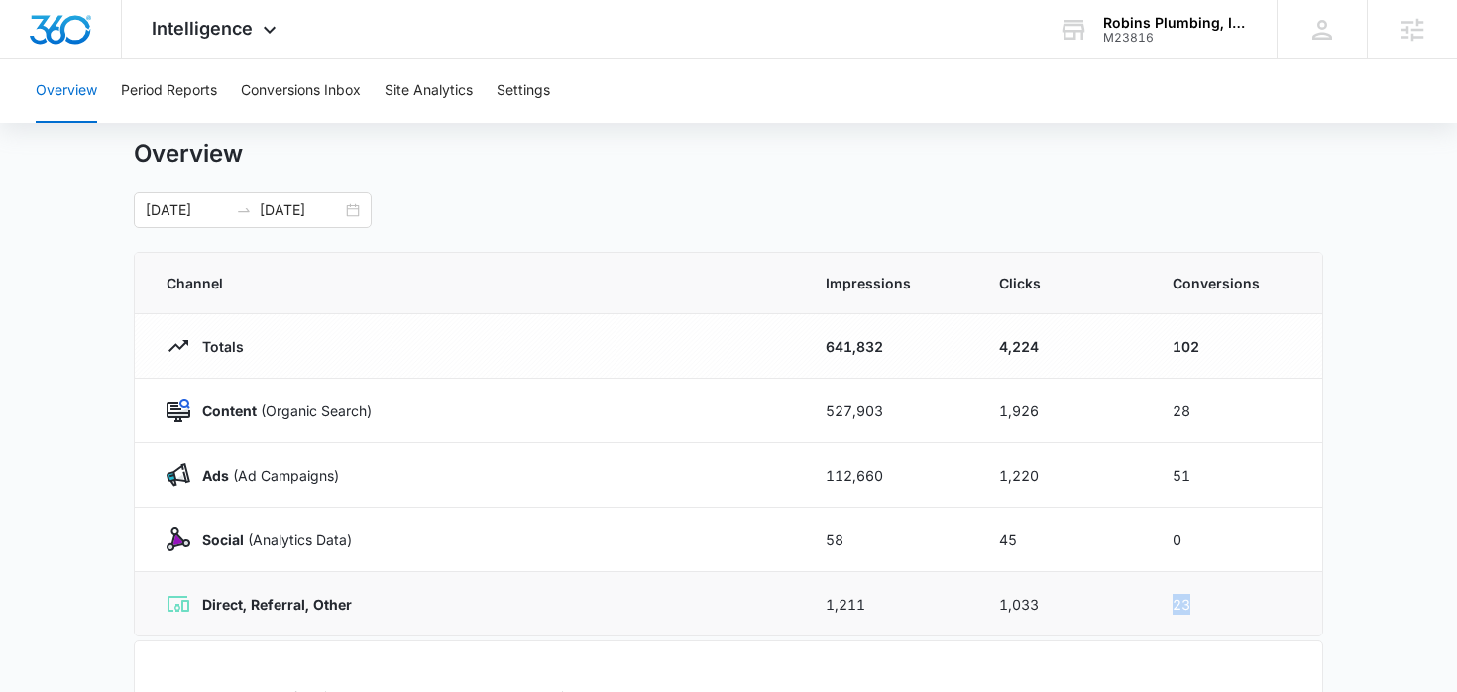
click at [1188, 603] on td "23" at bounding box center [1235, 604] width 173 height 64
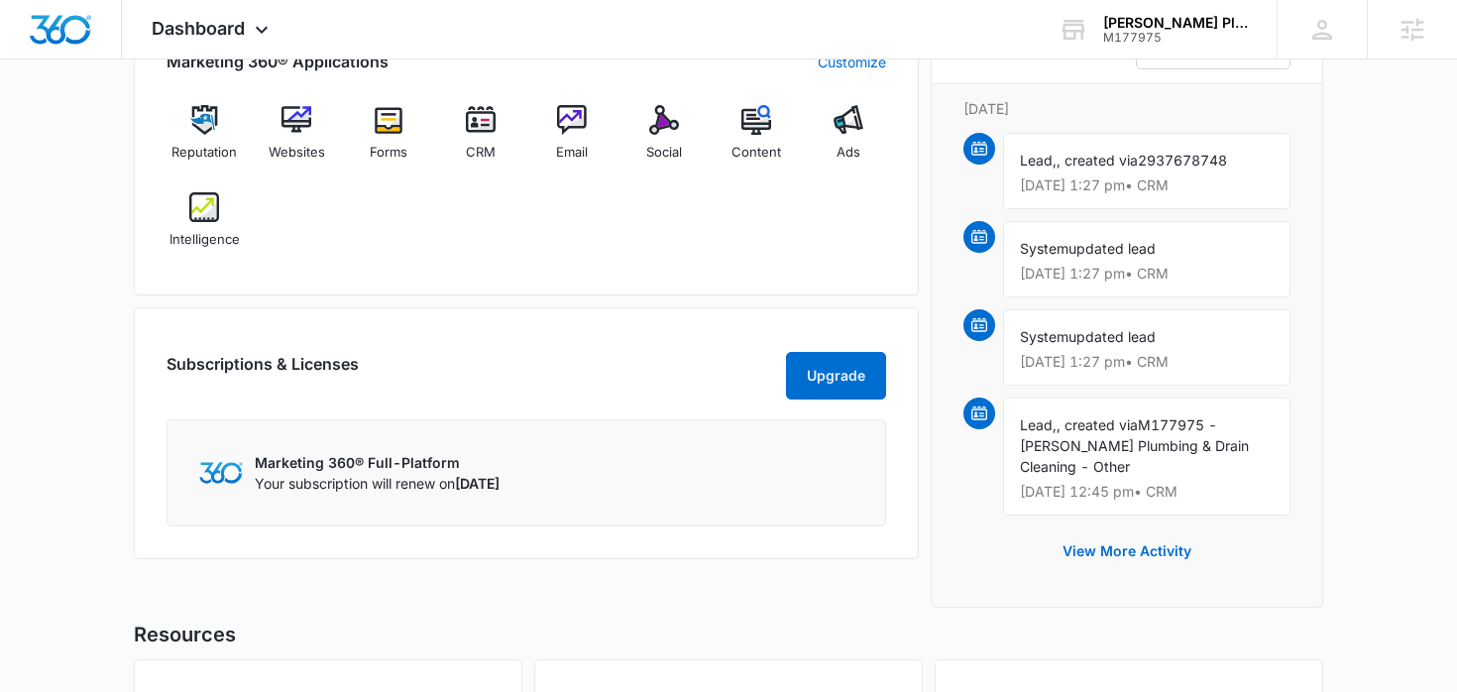
scroll to position [1338, 0]
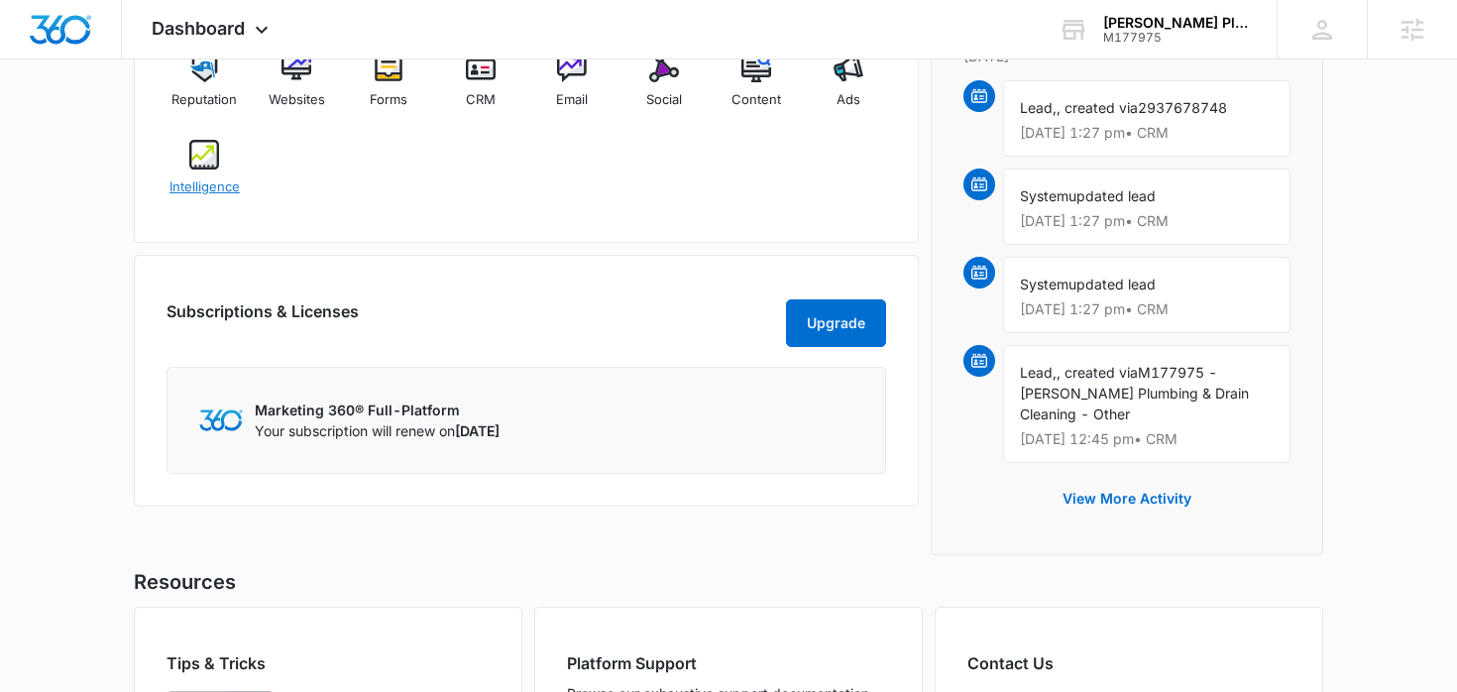
click at [237, 161] on div "Intelligence" at bounding box center [205, 175] width 76 height 71
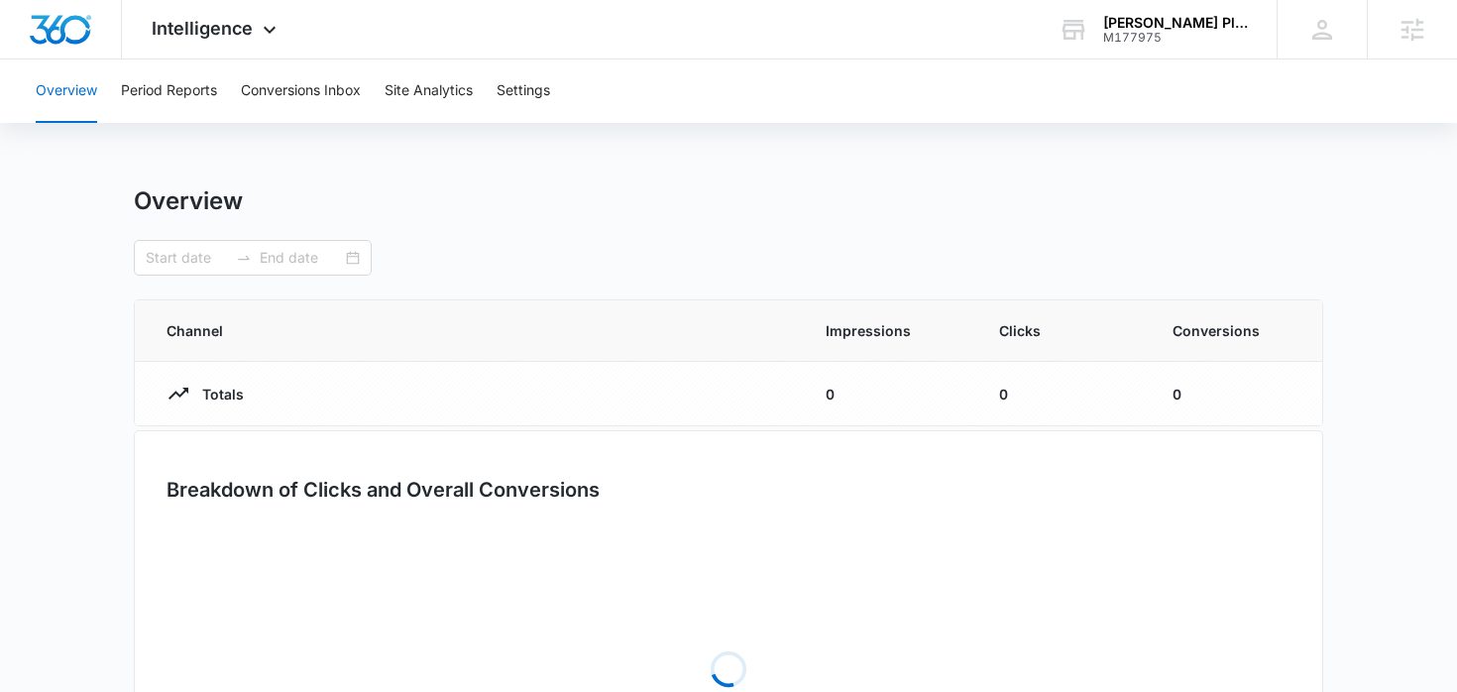
type input "[DATE]"
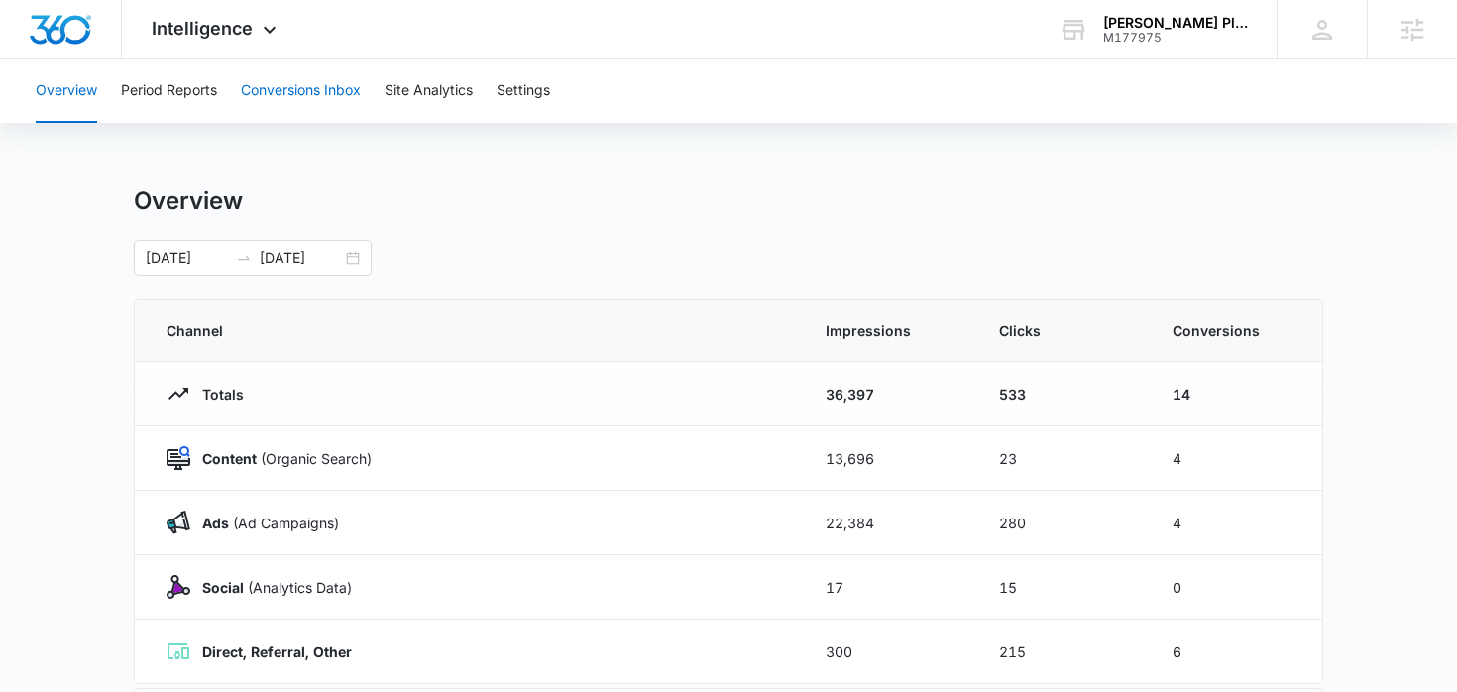
click at [298, 101] on button "Conversions Inbox" at bounding box center [301, 90] width 120 height 63
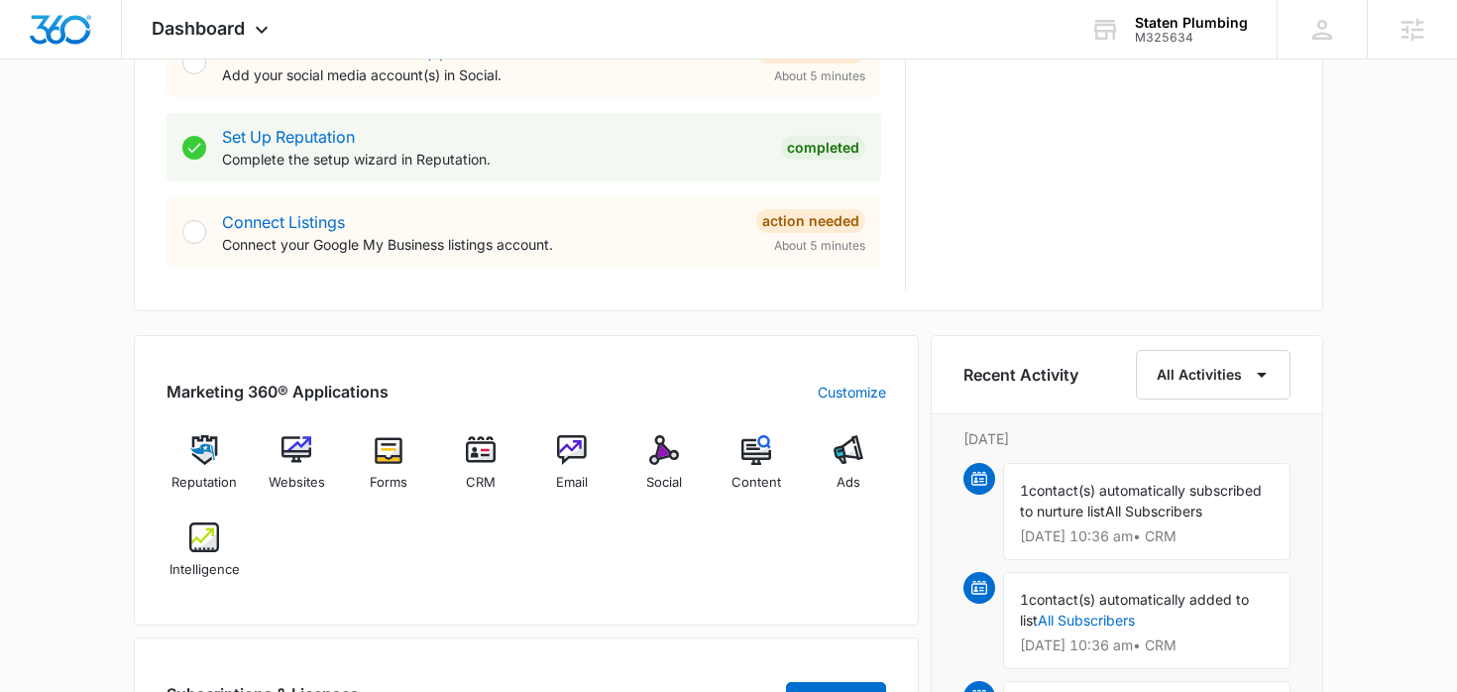
scroll to position [1165, 0]
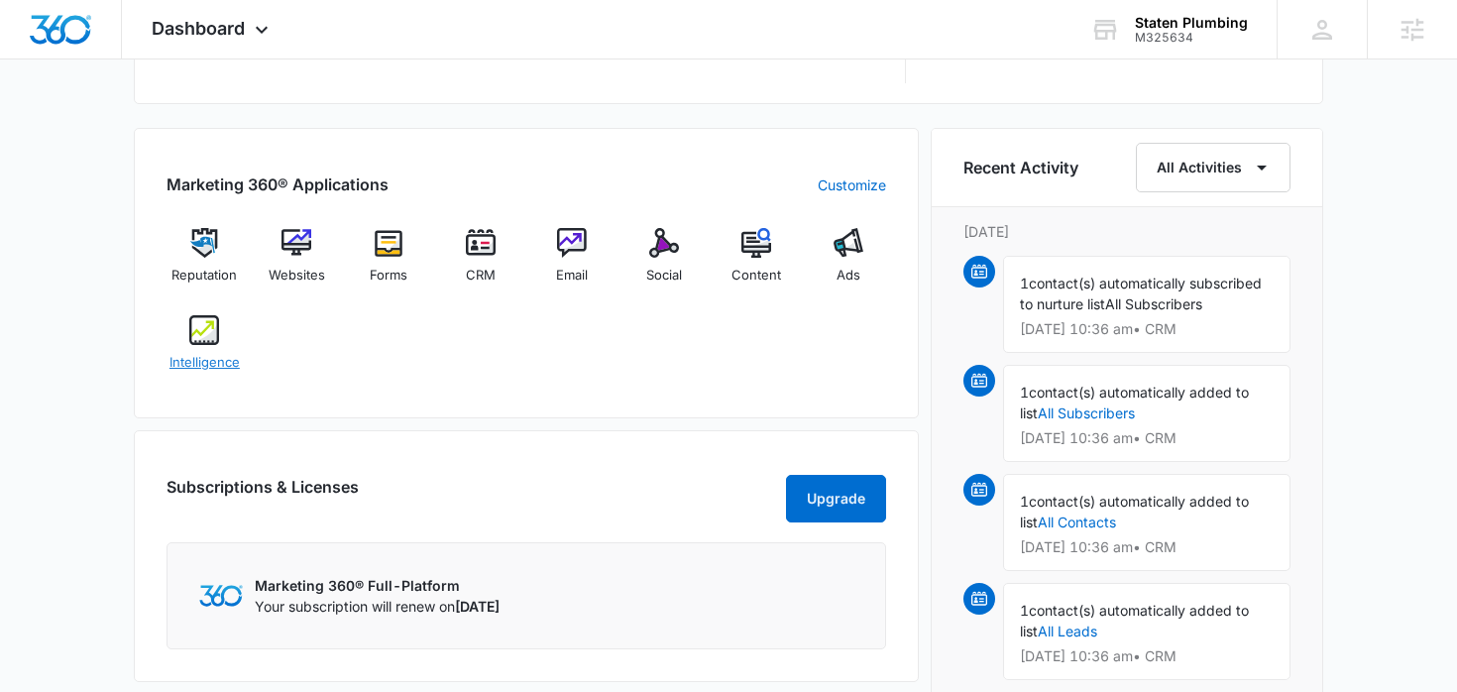
click at [205, 356] on span "Intelligence" at bounding box center [204, 363] width 70 height 20
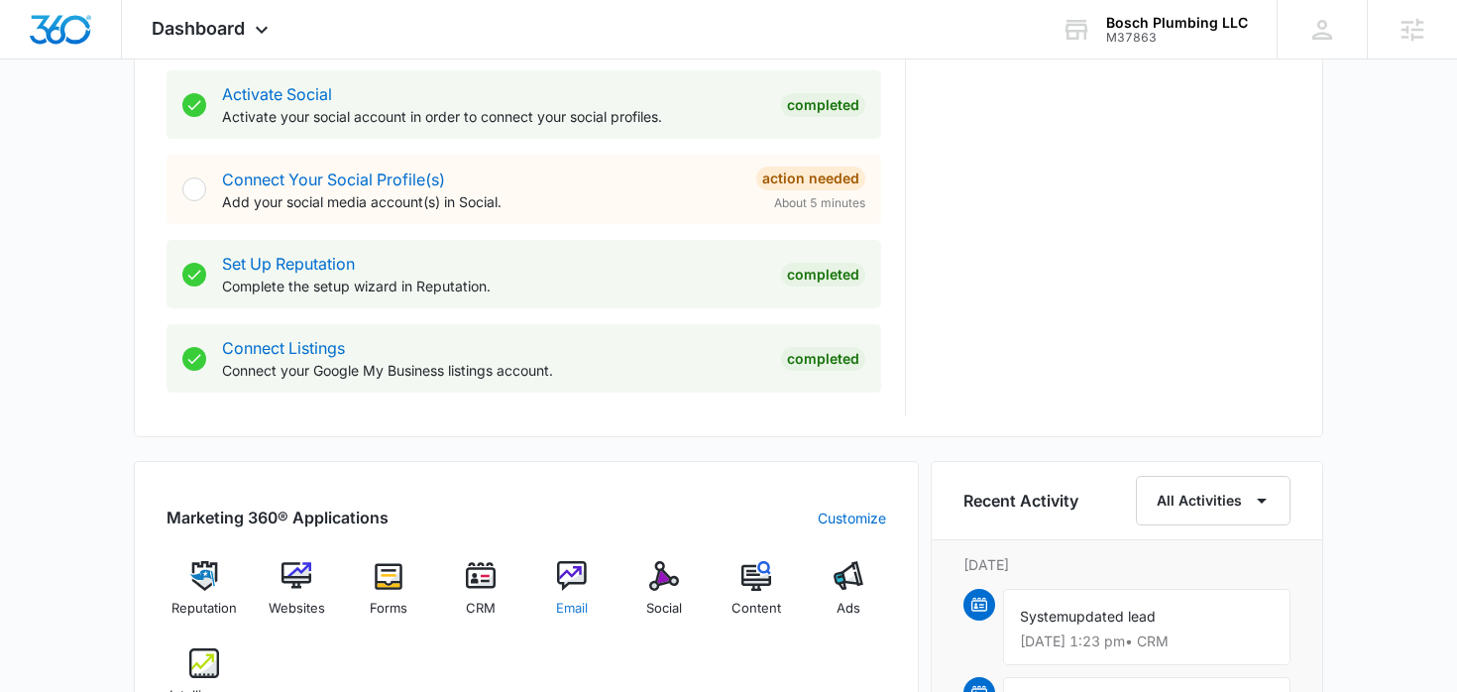
scroll to position [890, 0]
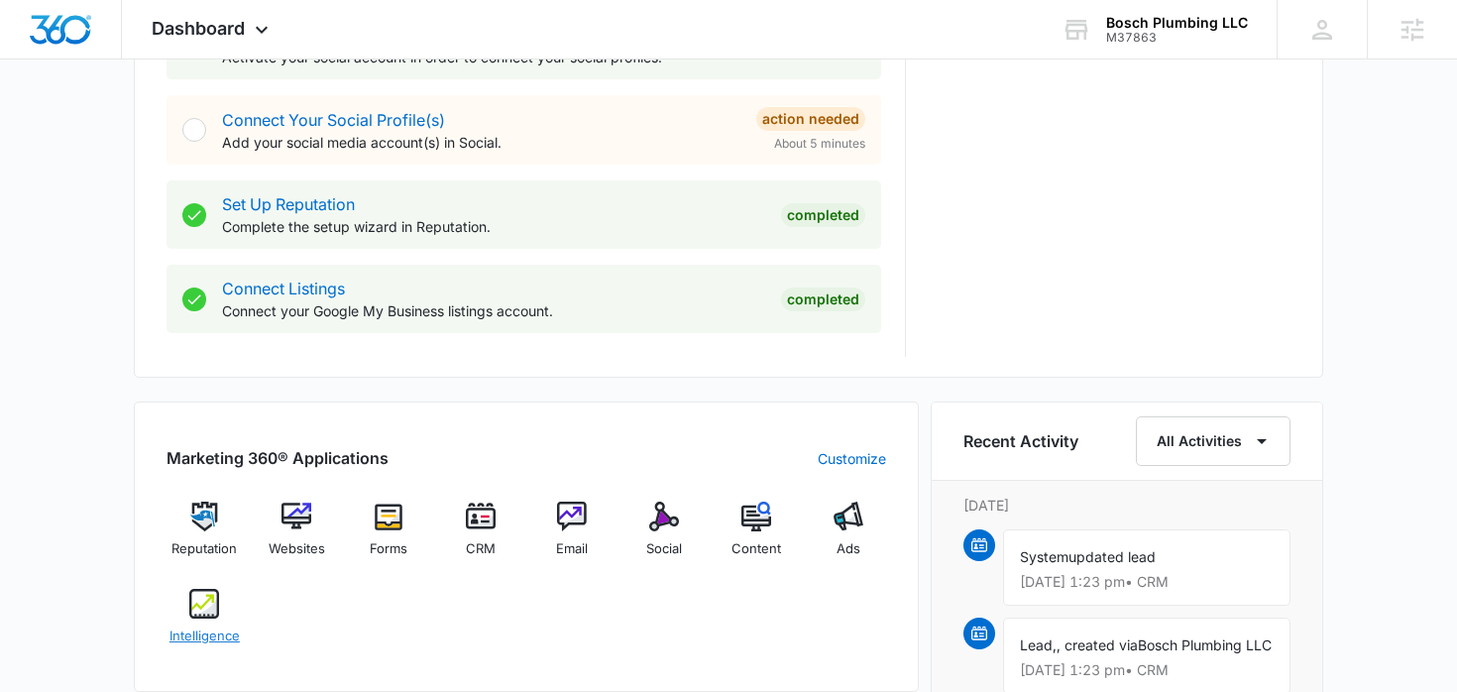
click at [204, 627] on span "Intelligence" at bounding box center [204, 636] width 70 height 20
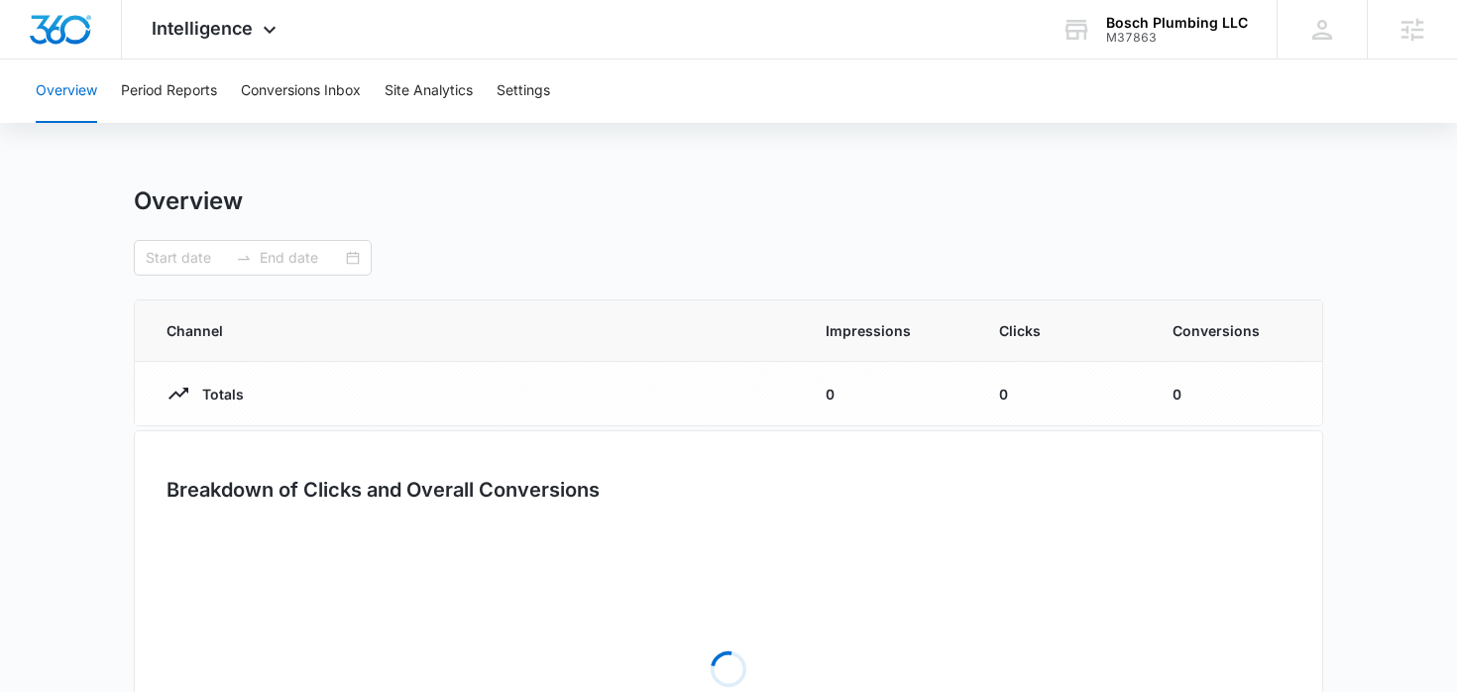
type input "[DATE]"
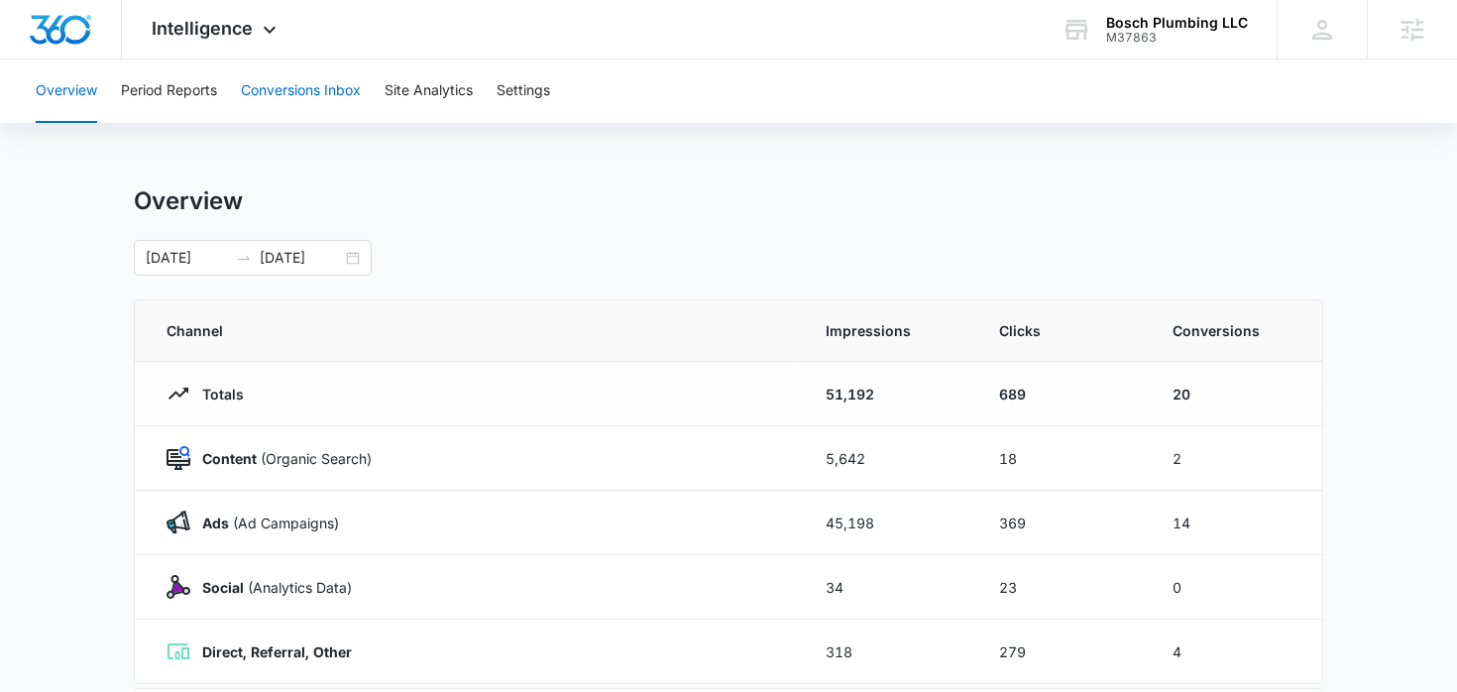
click at [294, 82] on button "Conversions Inbox" at bounding box center [301, 90] width 120 height 63
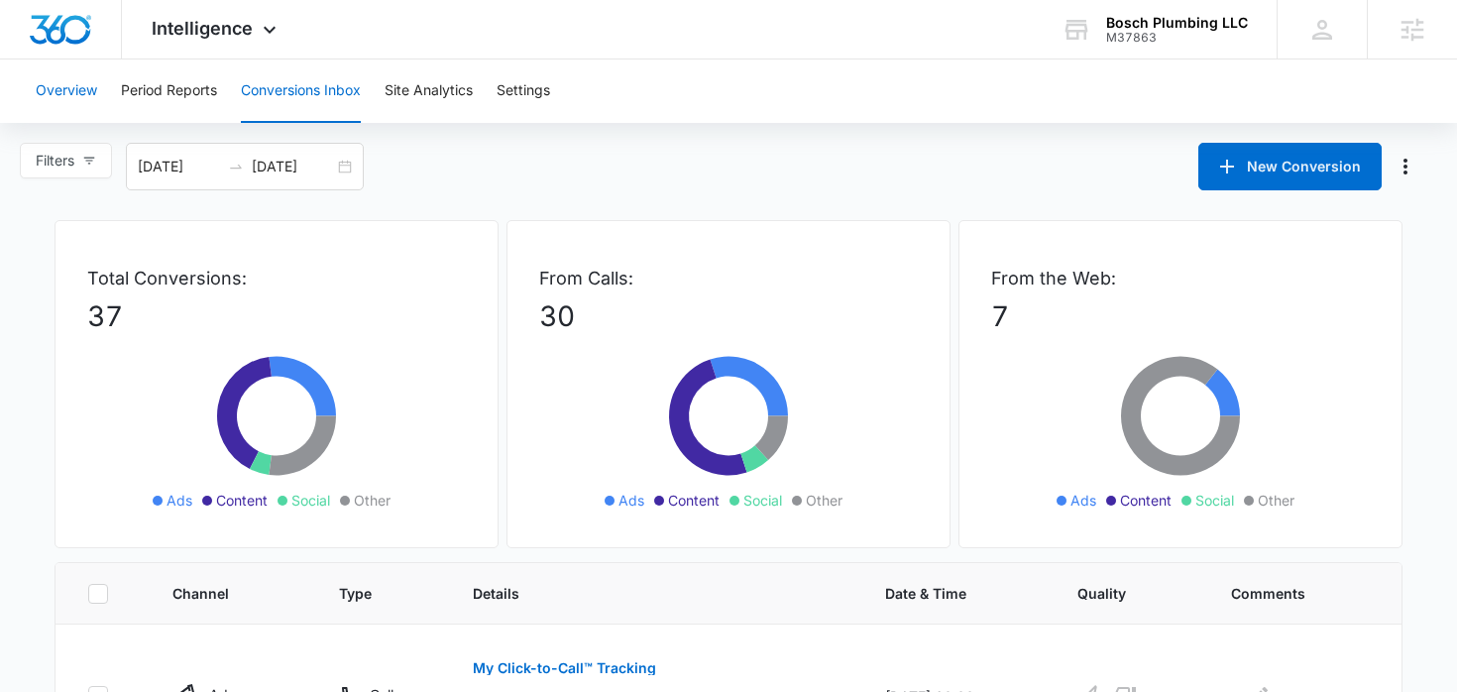
click at [64, 94] on button "Overview" at bounding box center [66, 90] width 61 height 63
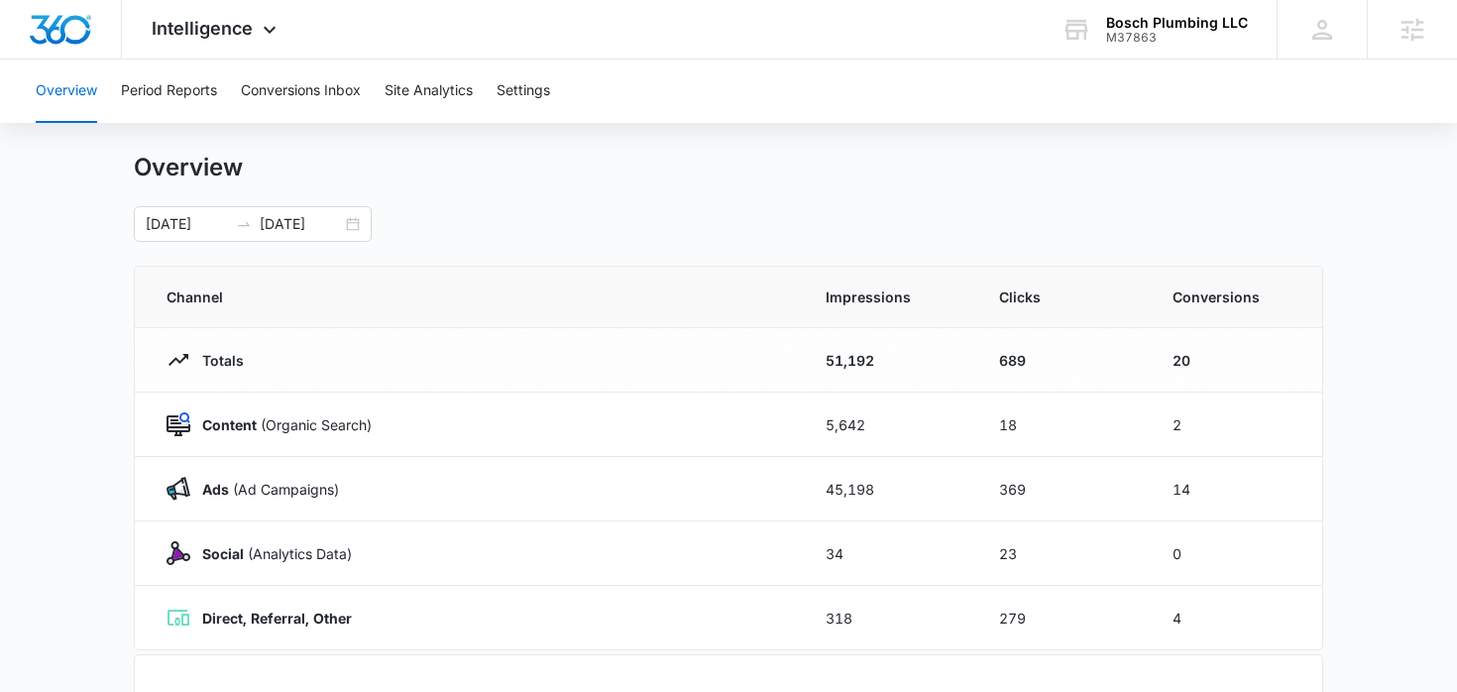
scroll to position [39, 0]
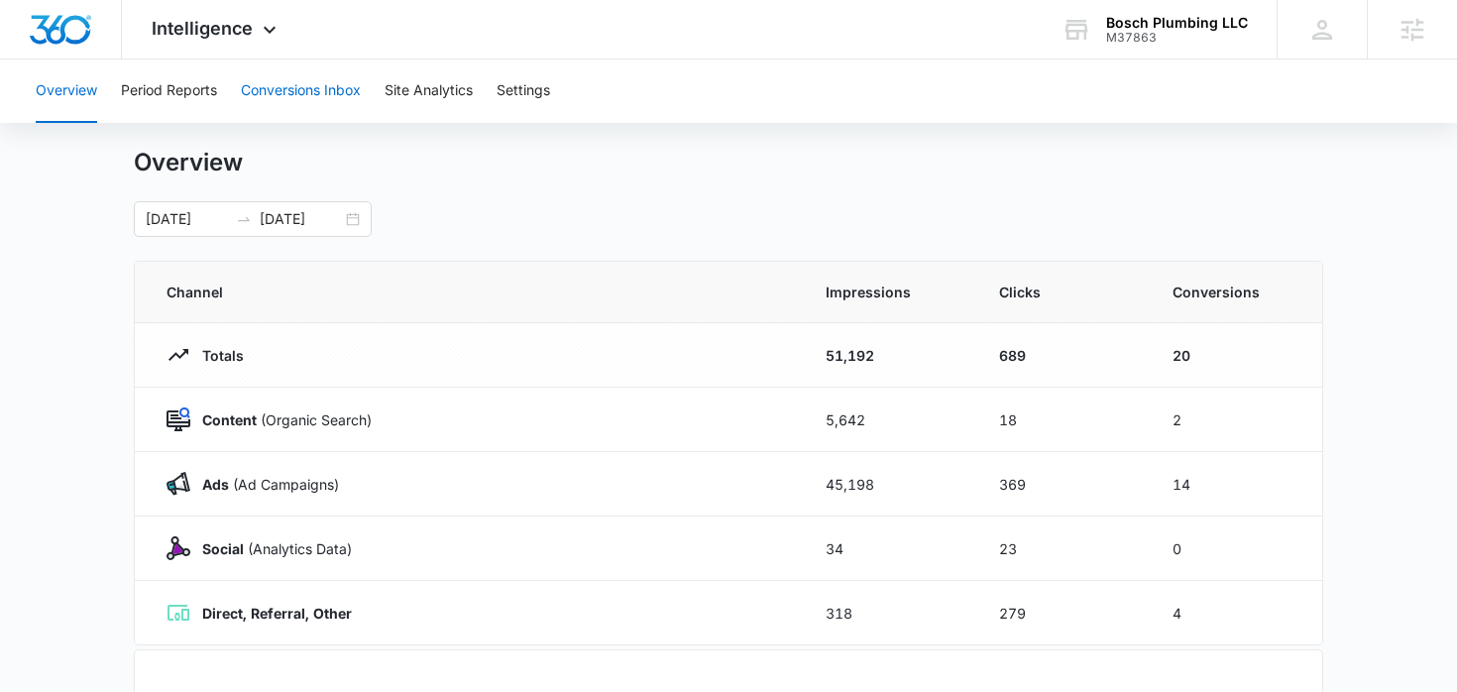
click at [291, 88] on button "Conversions Inbox" at bounding box center [301, 90] width 120 height 63
